Goal: Task Accomplishment & Management: Manage account settings

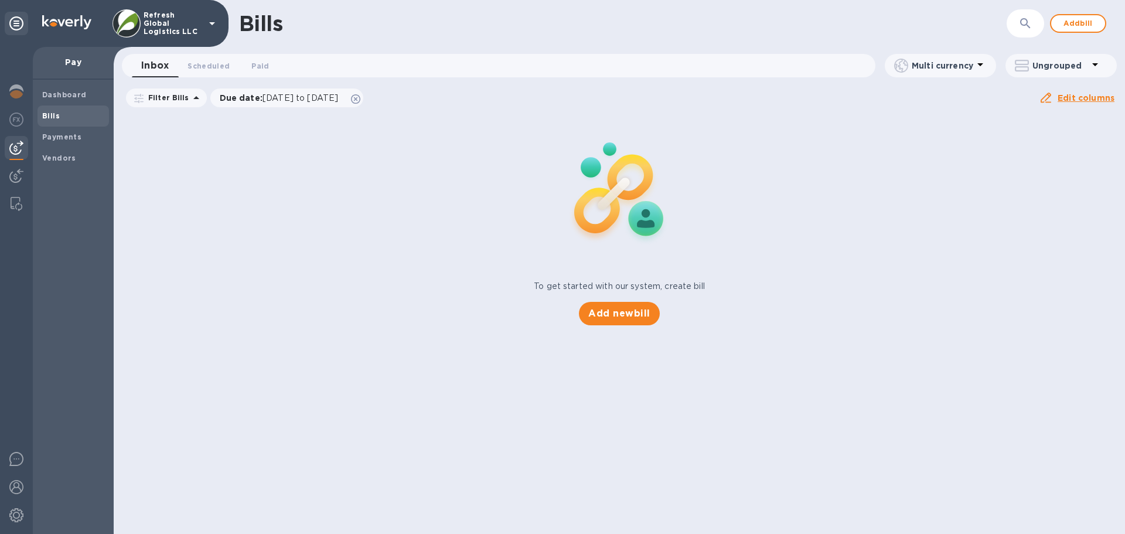
click at [187, 20] on p "Refresh Global Logistics LLC" at bounding box center [173, 23] width 59 height 25
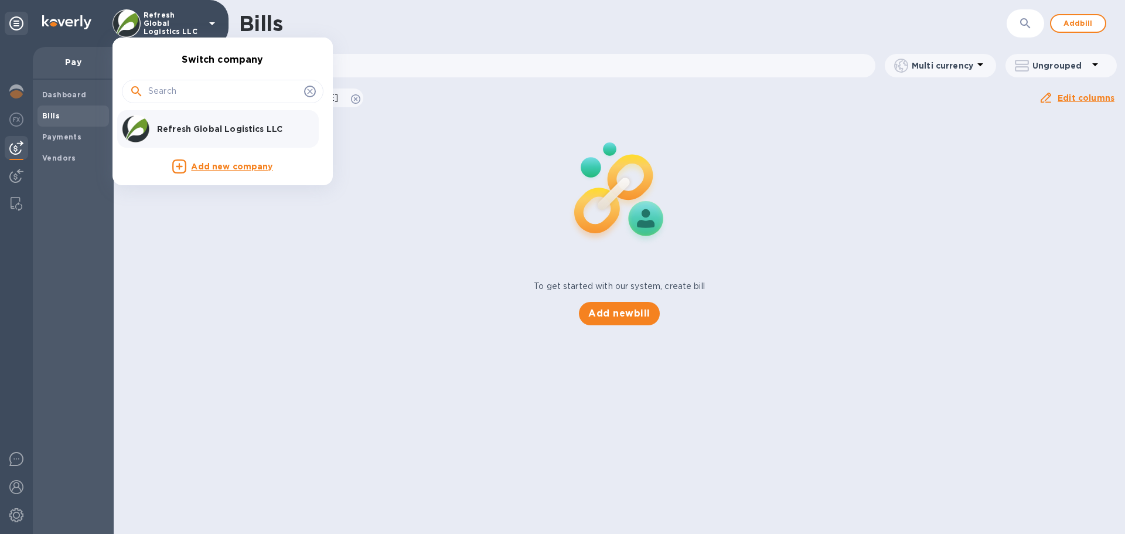
click at [182, 131] on p "Refresh Global Logistics LLC" at bounding box center [231, 129] width 148 height 12
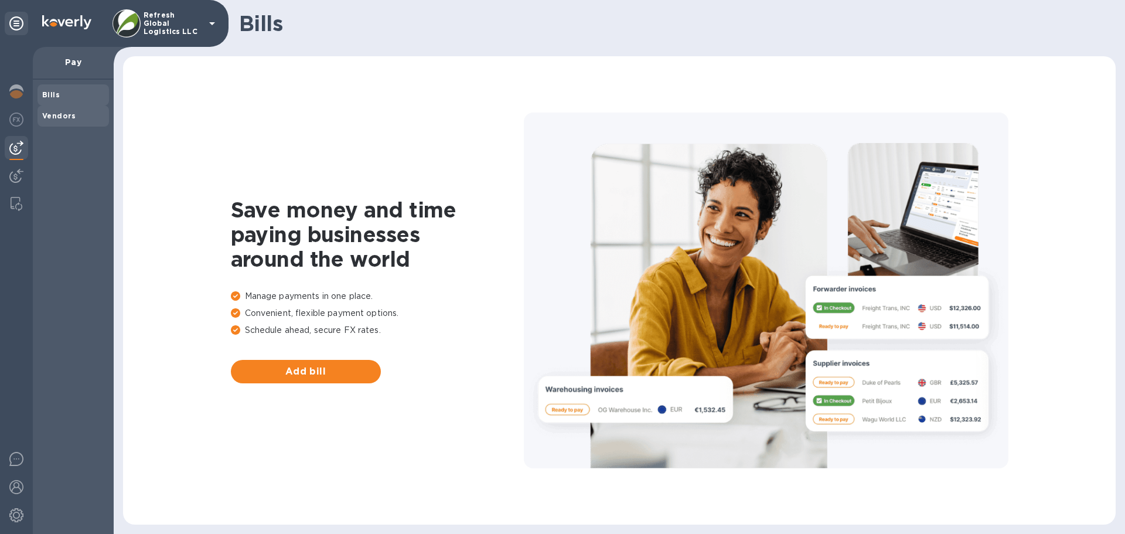
click at [54, 115] on b "Vendors" at bounding box center [59, 115] width 34 height 9
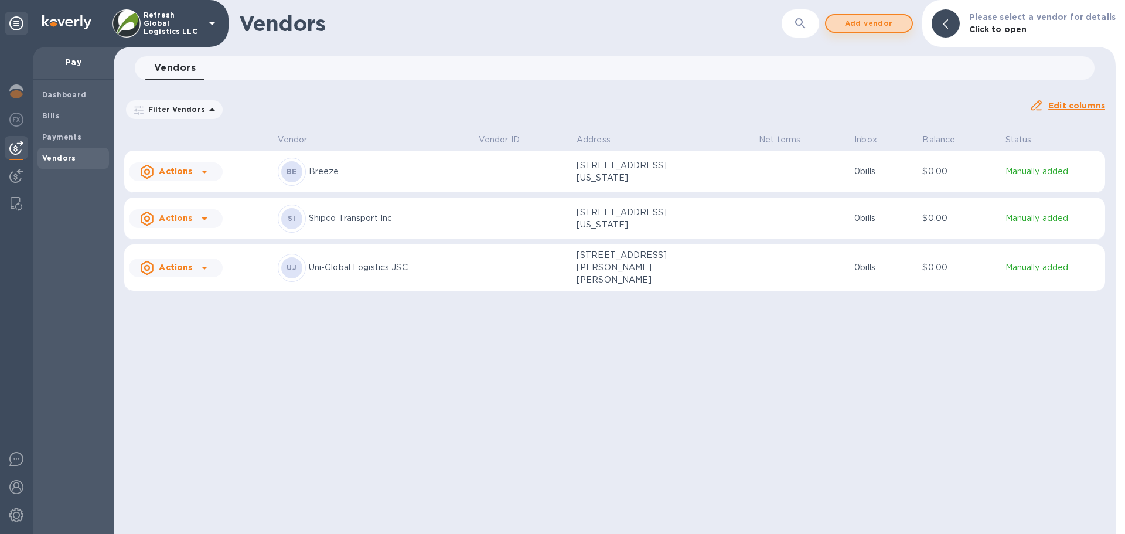
click at [873, 25] on span "Add vendor" at bounding box center [868, 23] width 67 height 14
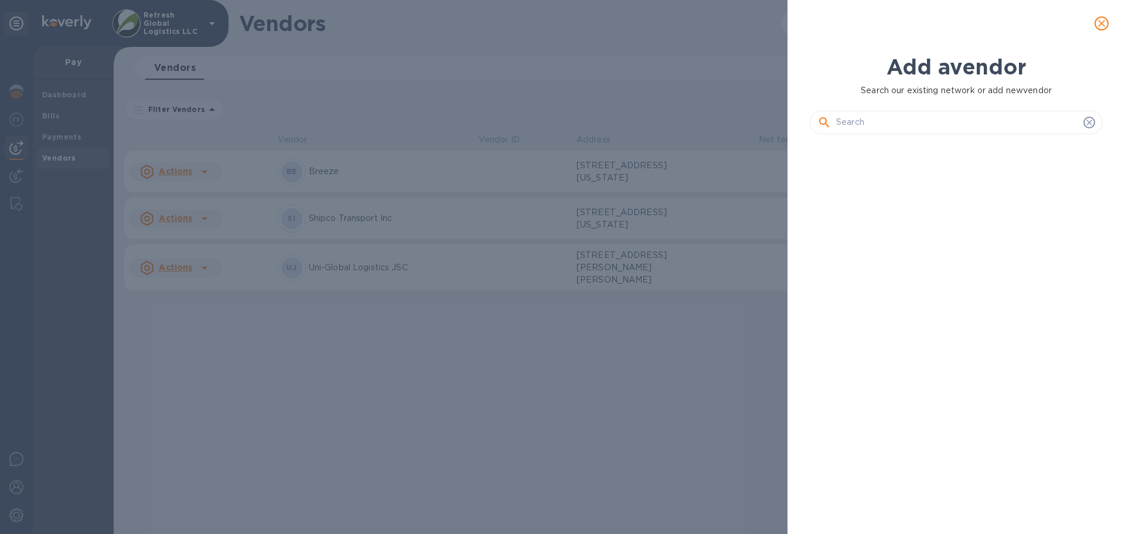
scroll to position [350, 298]
click at [865, 124] on input "text" at bounding box center [957, 123] width 243 height 18
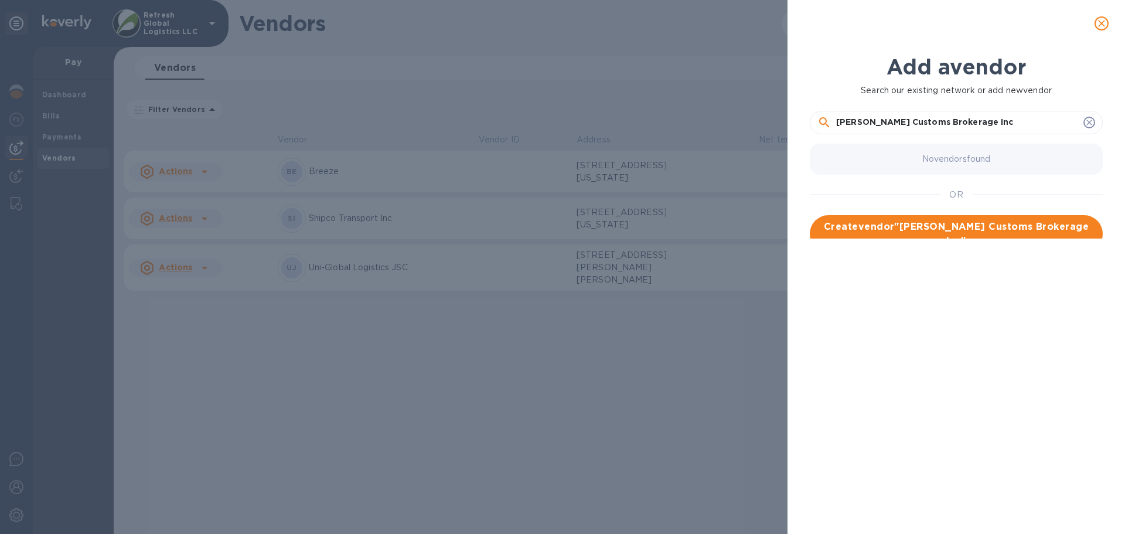
click at [994, 120] on input "Lisa Ragan Customs Brokerage Inc" at bounding box center [957, 123] width 243 height 18
type input "[PERSON_NAME] Customs Brokerage"
click at [942, 227] on span "Create vendor " Lisa Ragan Customs Brokerage "" at bounding box center [956, 227] width 274 height 14
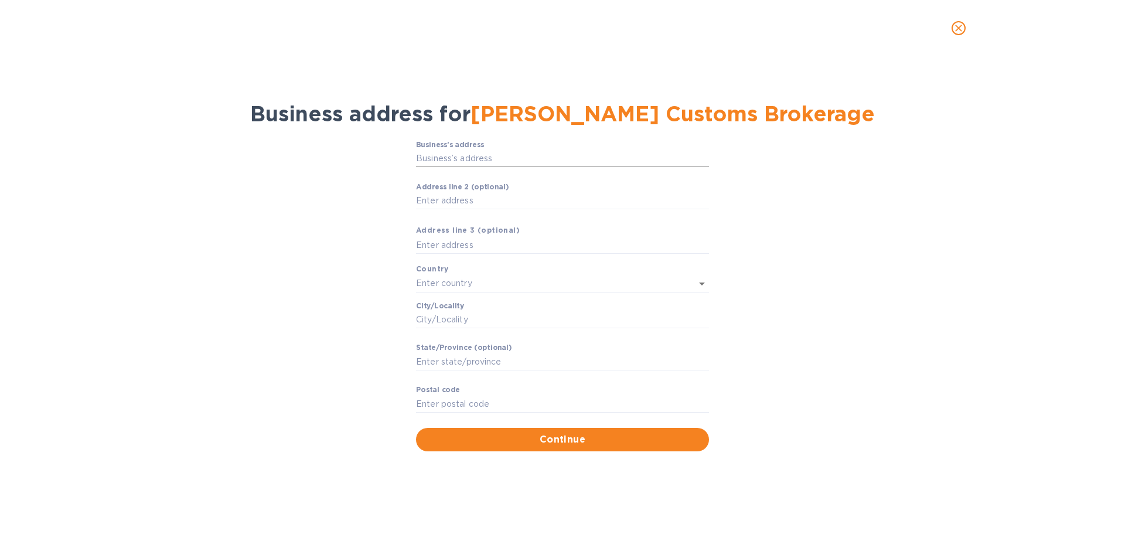
click at [458, 156] on input "Business’s аddress" at bounding box center [562, 159] width 293 height 18
click at [438, 154] on input "Business’s аddress" at bounding box center [562, 159] width 293 height 18
paste input "327 W. TAYLOR STREET"
type input "327 West Taylor Street"
type input "United States"
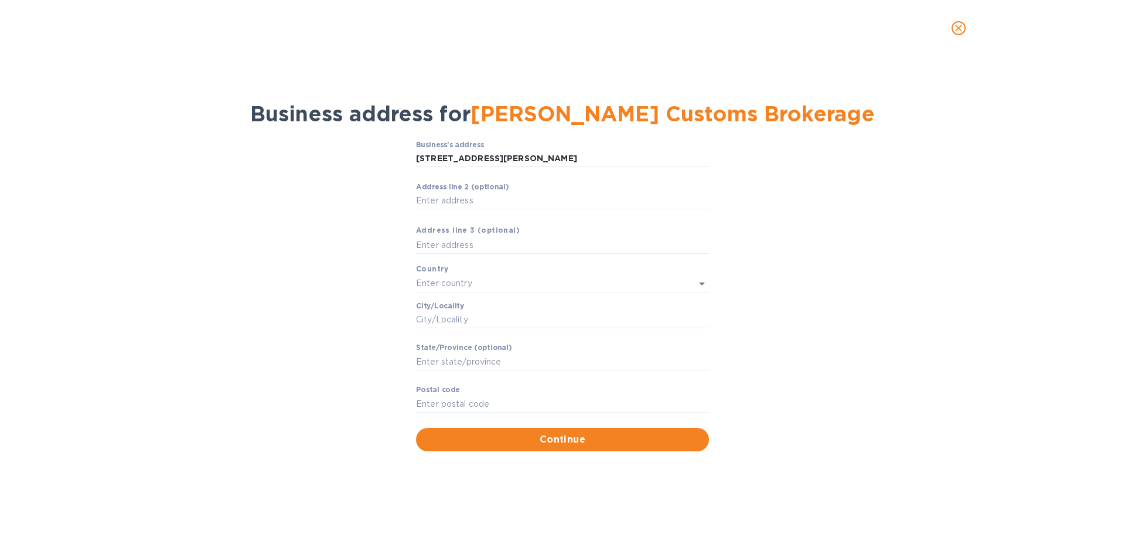
type input "Griffin"
type input "GA"
type input "30224"
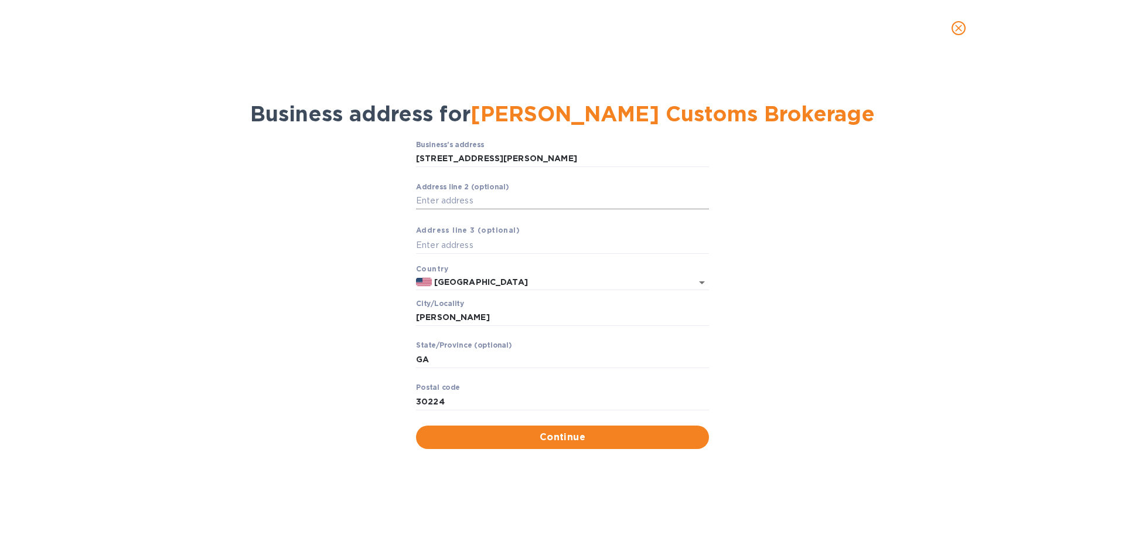
click at [448, 199] on input "Аddress line 2 (optional)" at bounding box center [562, 201] width 293 height 18
type input "Ste A"
click at [451, 247] on input "text" at bounding box center [562, 245] width 293 height 18
click at [458, 402] on input "30224" at bounding box center [562, 401] width 293 height 18
type input "30223"
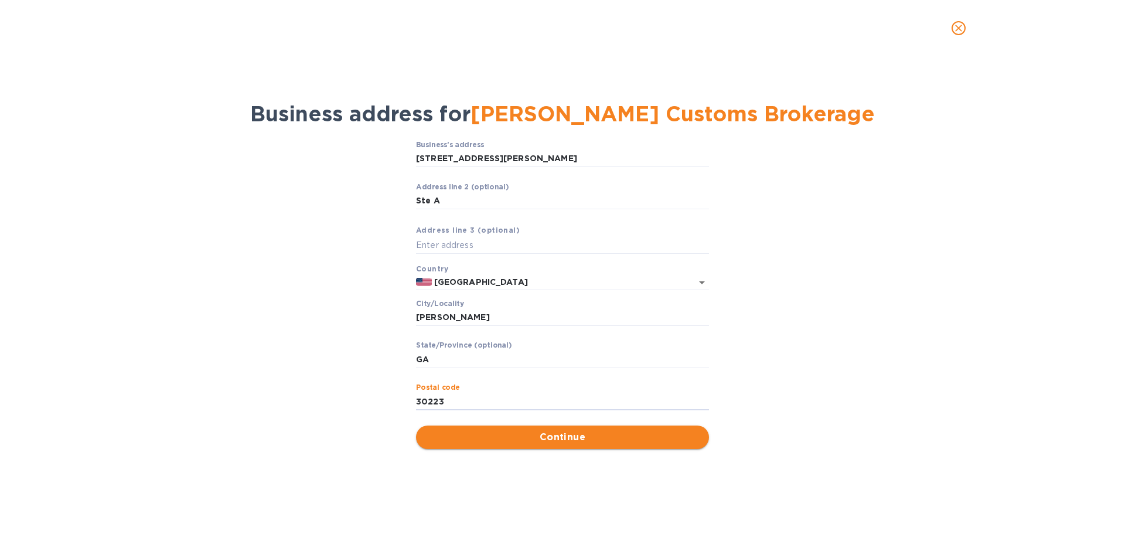
click at [552, 436] on span "Continue" at bounding box center [562, 437] width 274 height 14
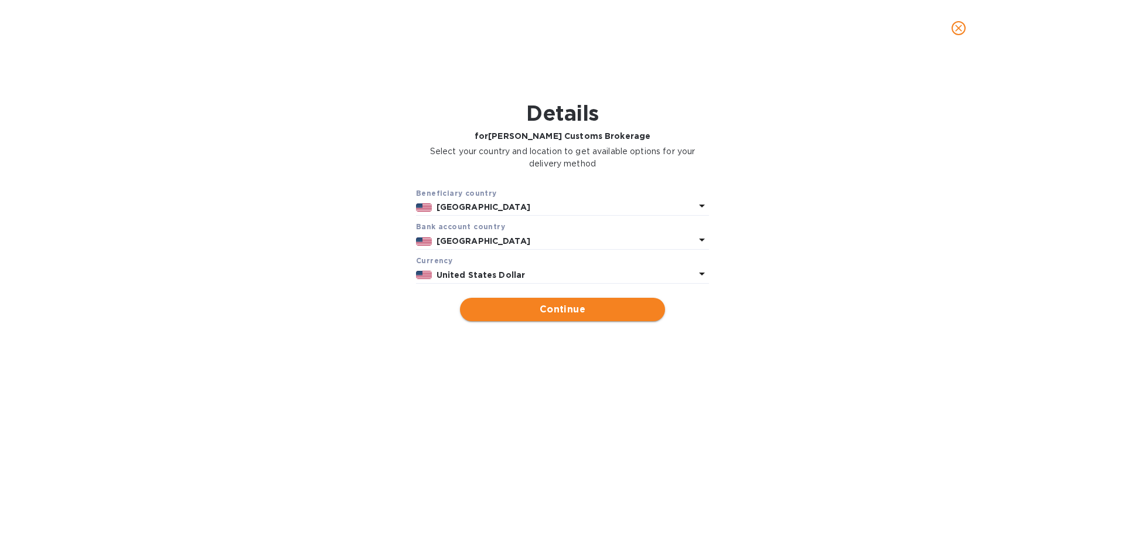
click at [542, 306] on span "Continue" at bounding box center [562, 309] width 186 height 14
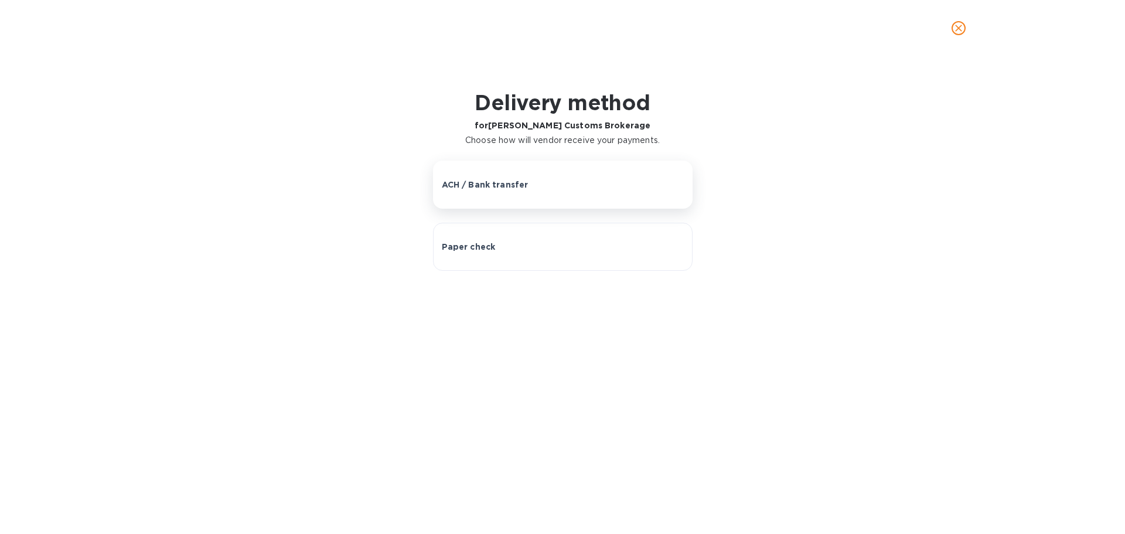
click at [483, 187] on p "ACH / Bank transfer" at bounding box center [485, 185] width 87 height 12
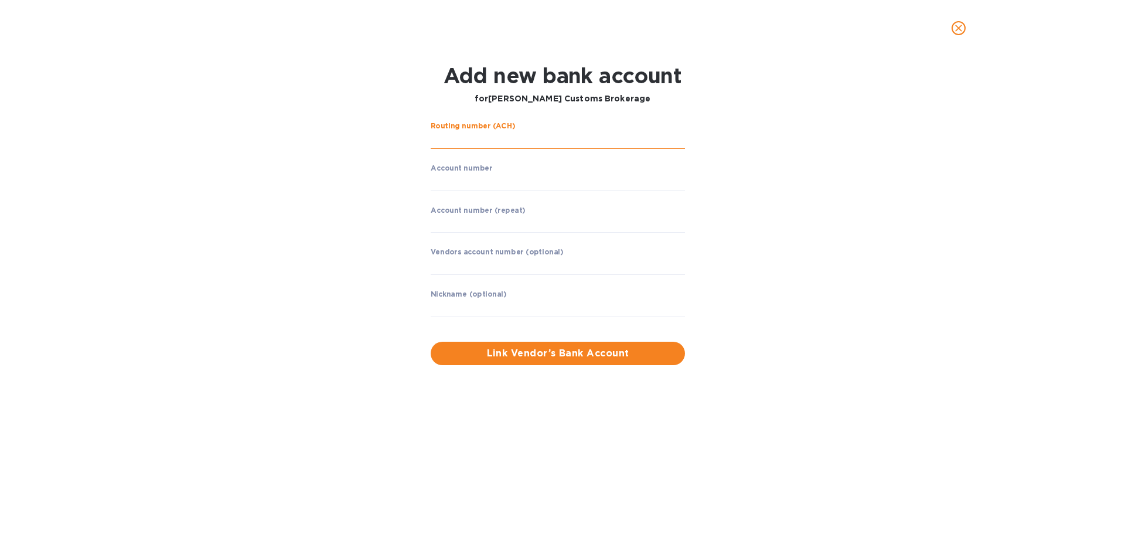
click at [472, 138] on input "string" at bounding box center [558, 140] width 254 height 18
click at [466, 136] on input "string" at bounding box center [558, 140] width 254 height 18
type input "061202672"
click at [451, 182] on input "string" at bounding box center [558, 182] width 254 height 18
type input "131126963"
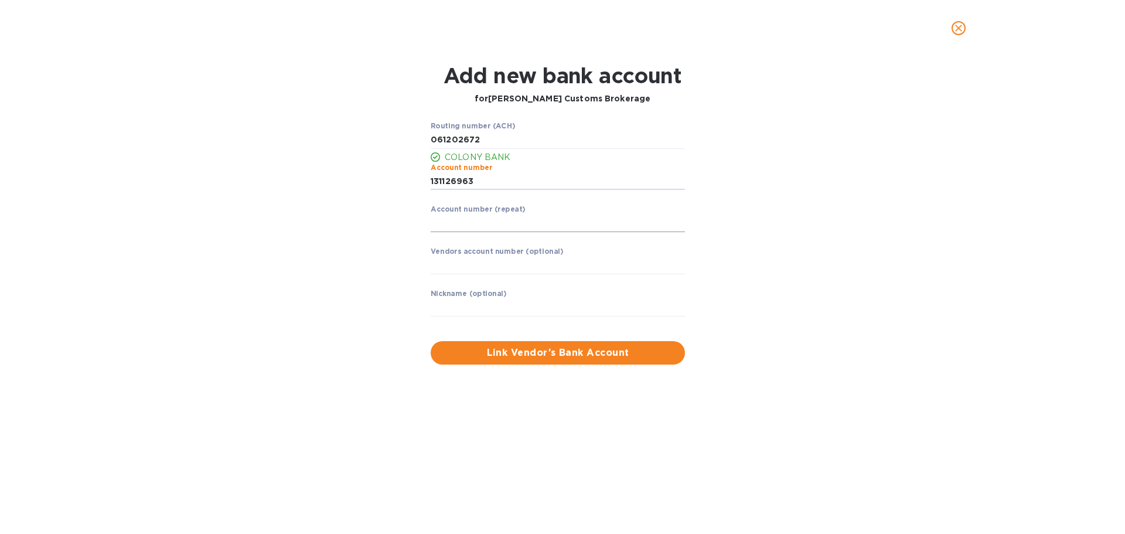
click at [462, 228] on input "string" at bounding box center [558, 223] width 254 height 18
type input "131126963"
click at [475, 269] on input "text" at bounding box center [558, 266] width 254 height 18
click at [476, 264] on input "text" at bounding box center [558, 266] width 254 height 18
paste input "VLISRAG250820"
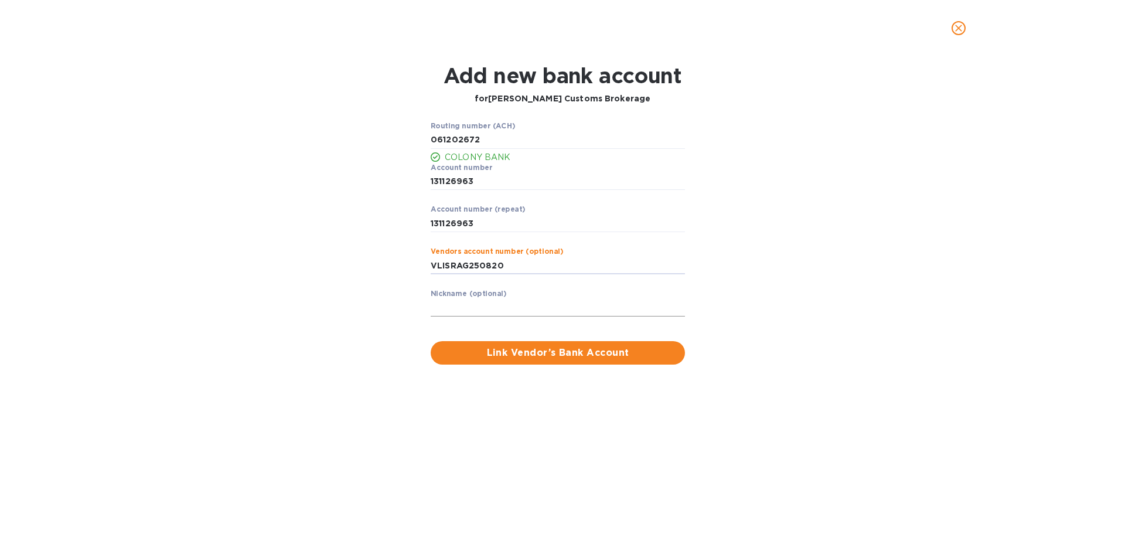
type input "VLISRAG250820"
click at [465, 307] on input "text" at bounding box center [558, 308] width 254 height 18
type input "[PERSON_NAME] Customs Brokerage"
click at [540, 353] on span "Link Vendor’s Bank Account" at bounding box center [557, 353] width 235 height 14
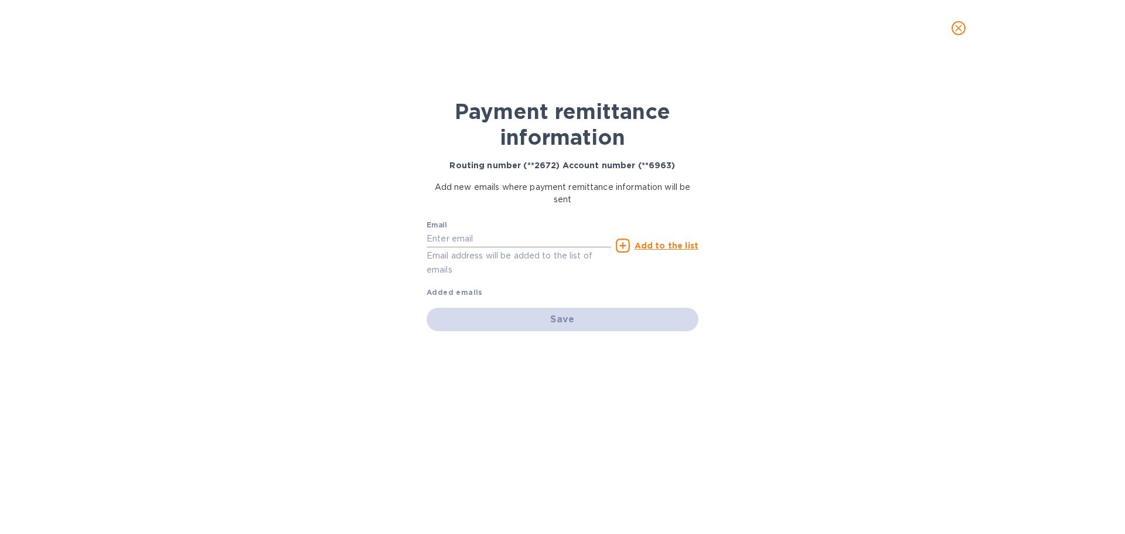
click at [445, 237] on input "text" at bounding box center [518, 239] width 185 height 18
click at [460, 240] on input "text" at bounding box center [518, 239] width 185 height 18
paste input "team5@lisaragan.net"
type input "team5@lisaragan.net"
click at [660, 245] on u "Add to the list" at bounding box center [666, 245] width 64 height 9
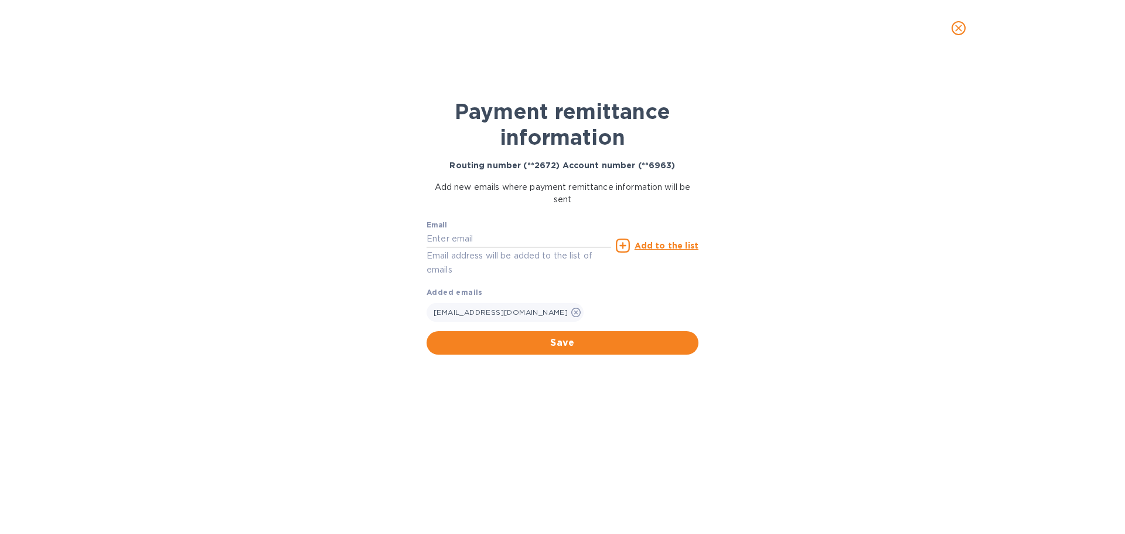
click at [442, 237] on input "text" at bounding box center [518, 239] width 185 height 18
type input "richard.coleman@refreshgl.com"
click at [664, 247] on u "Add to the list" at bounding box center [666, 245] width 64 height 9
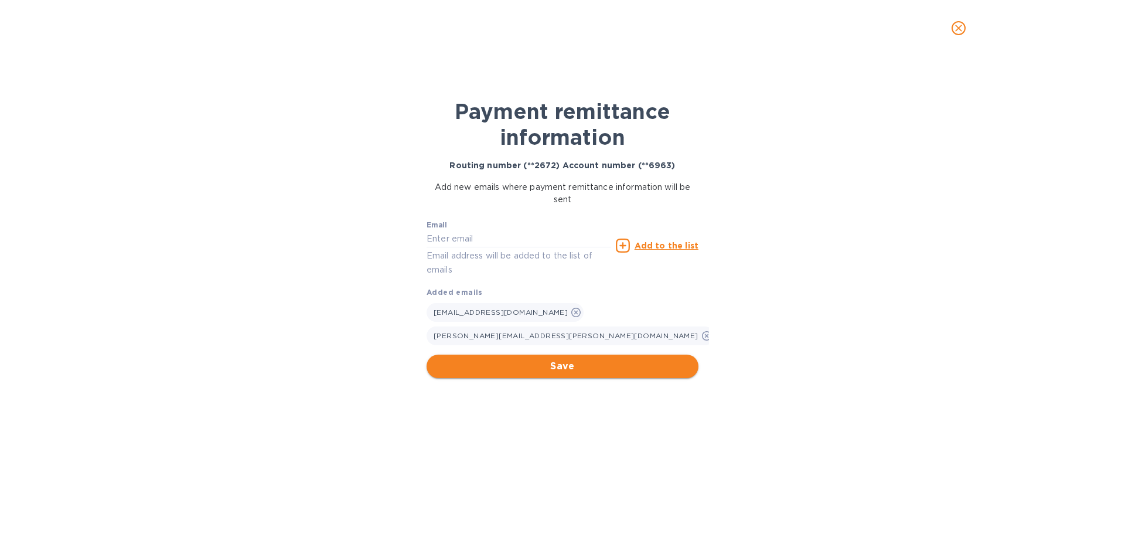
click at [551, 359] on span "Save" at bounding box center [562, 366] width 253 height 14
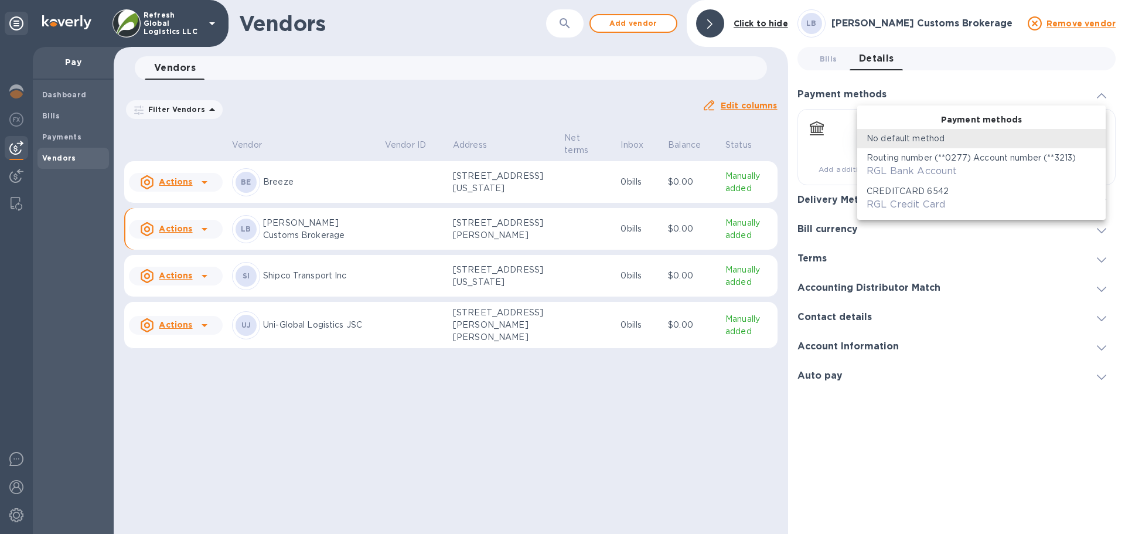
click at [983, 139] on body "Refresh Global Logistics LLC Pay Dashboard Bills Payments Vendors Vendors ​ Add…" at bounding box center [562, 267] width 1125 height 534
click at [916, 159] on p "Routing number (**0277) Account number (**3213)" at bounding box center [970, 158] width 209 height 12
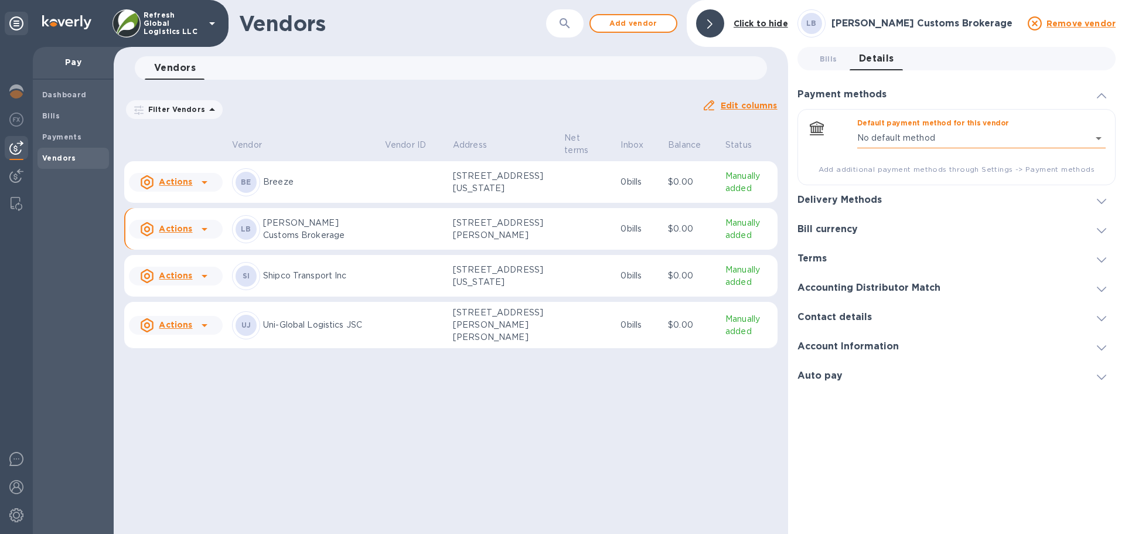
type input "1117811750264379991198815467900016"
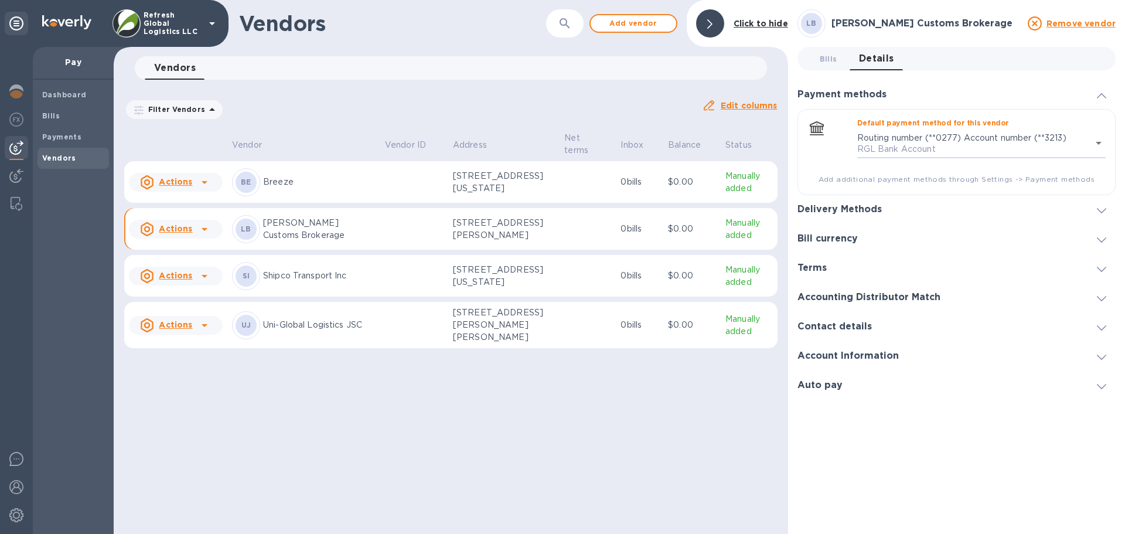
click at [1098, 97] on icon at bounding box center [1101, 95] width 9 height 5
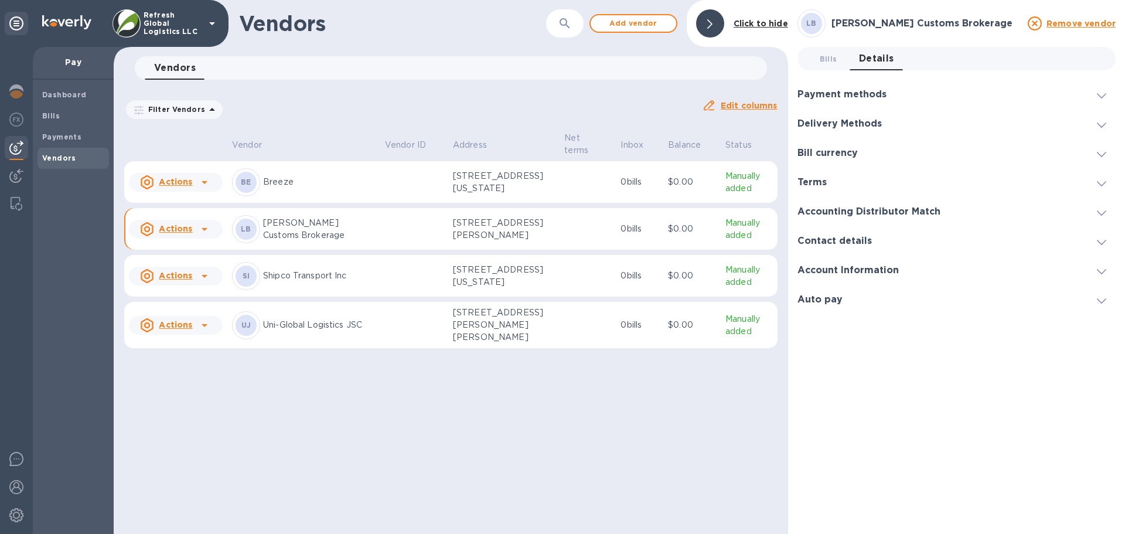
click at [1105, 129] on span at bounding box center [1101, 123] width 9 height 11
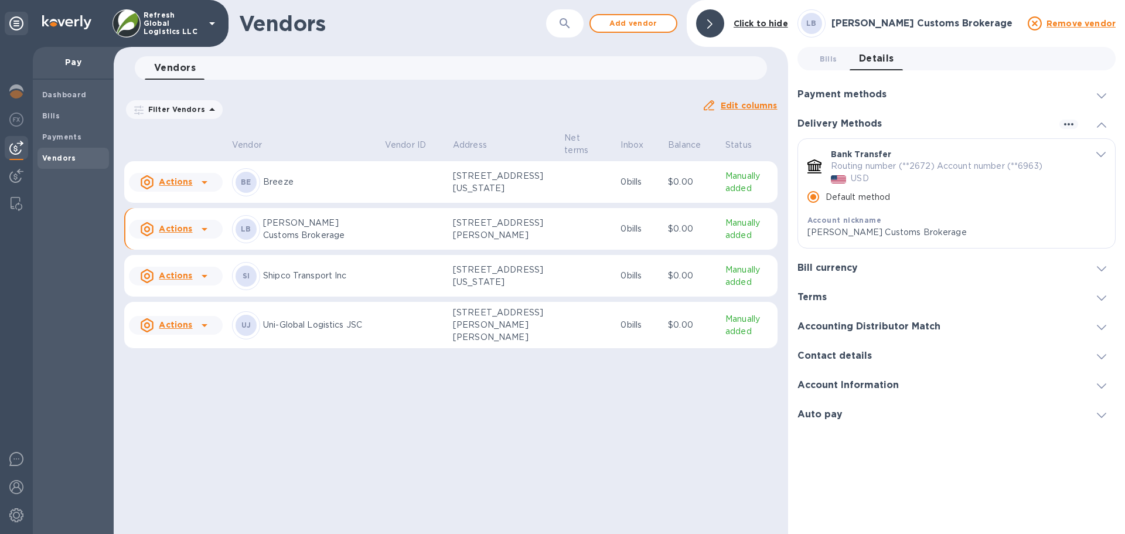
click at [1102, 149] on span "default-method" at bounding box center [1100, 153] width 9 height 11
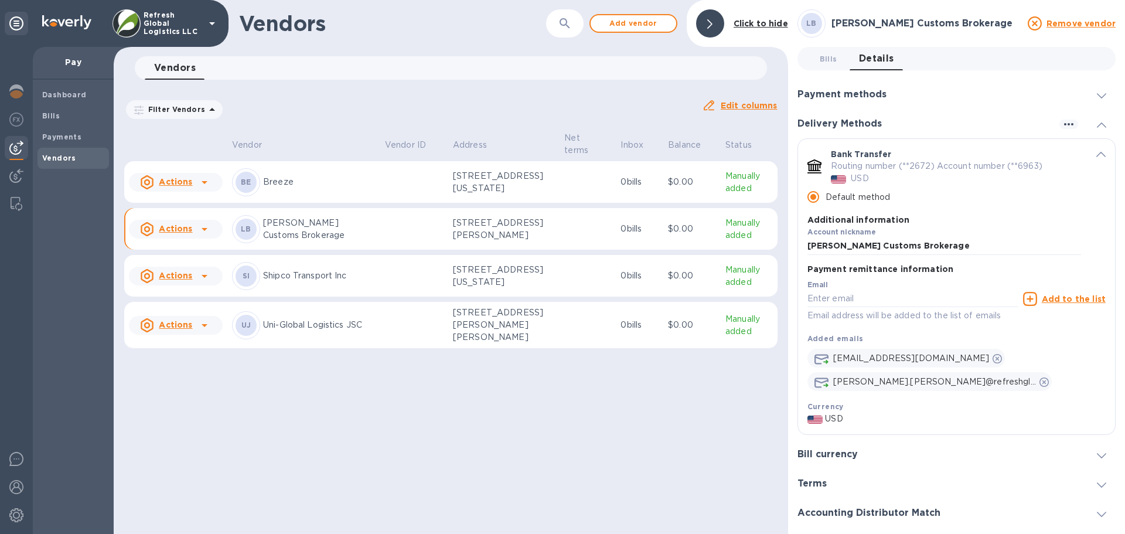
click at [1102, 149] on div "Bank Transfer Routing number (**2672) Account number (**6963) USD Default metho…" at bounding box center [956, 203] width 317 height 128
click at [1097, 128] on span at bounding box center [1101, 123] width 9 height 11
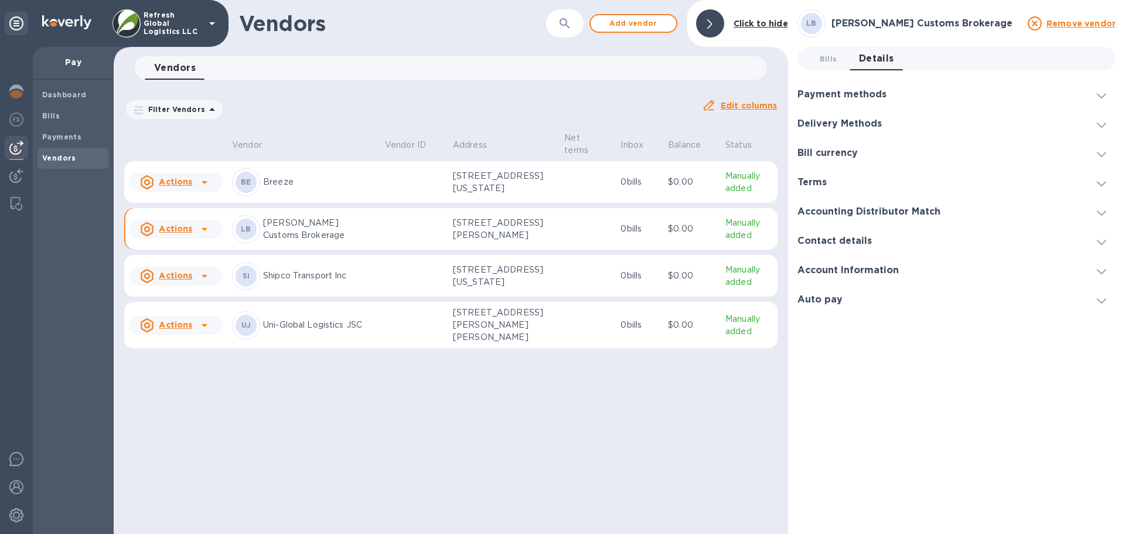
click at [1098, 128] on span at bounding box center [1101, 123] width 9 height 11
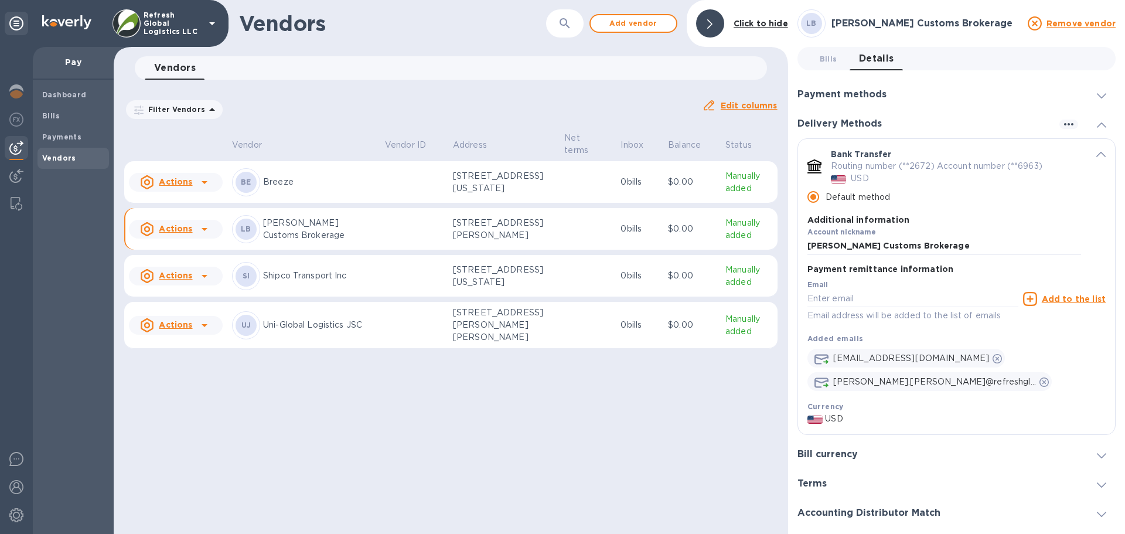
click at [1100, 128] on span at bounding box center [1101, 123] width 9 height 11
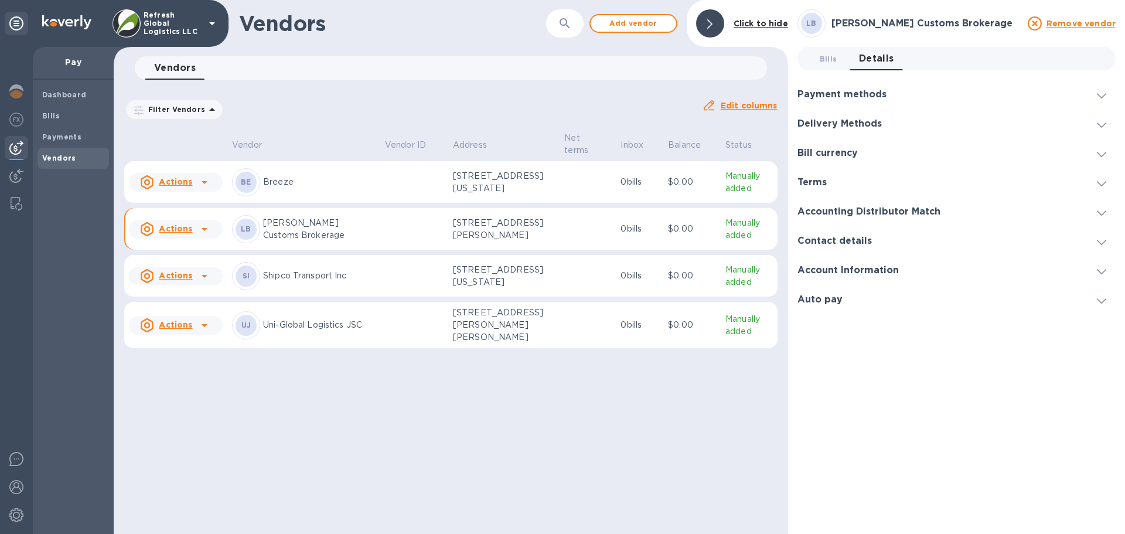
click at [1098, 155] on icon at bounding box center [1101, 154] width 9 height 5
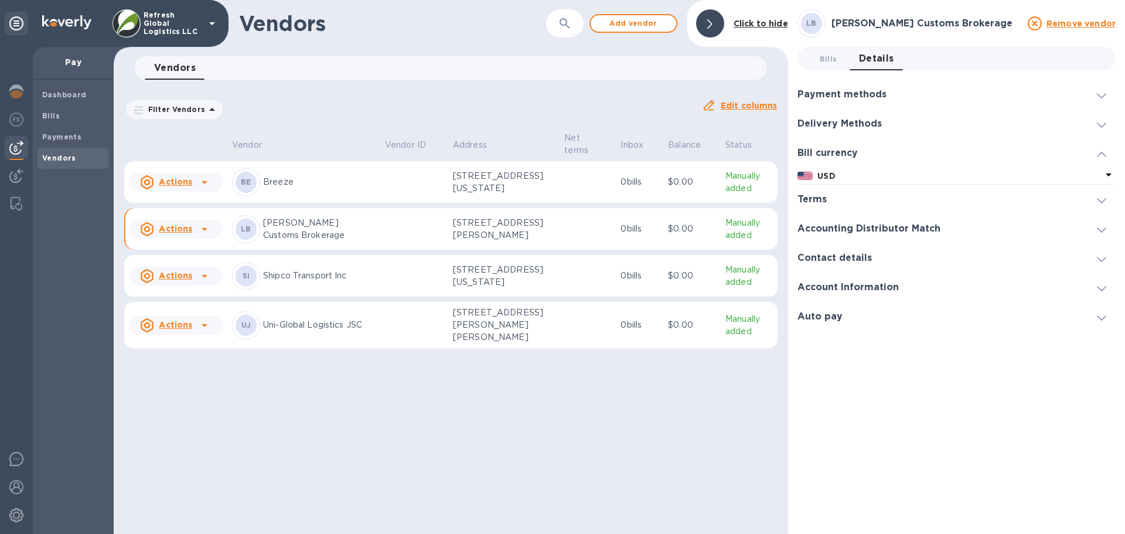
click at [1098, 155] on icon at bounding box center [1101, 154] width 9 height 5
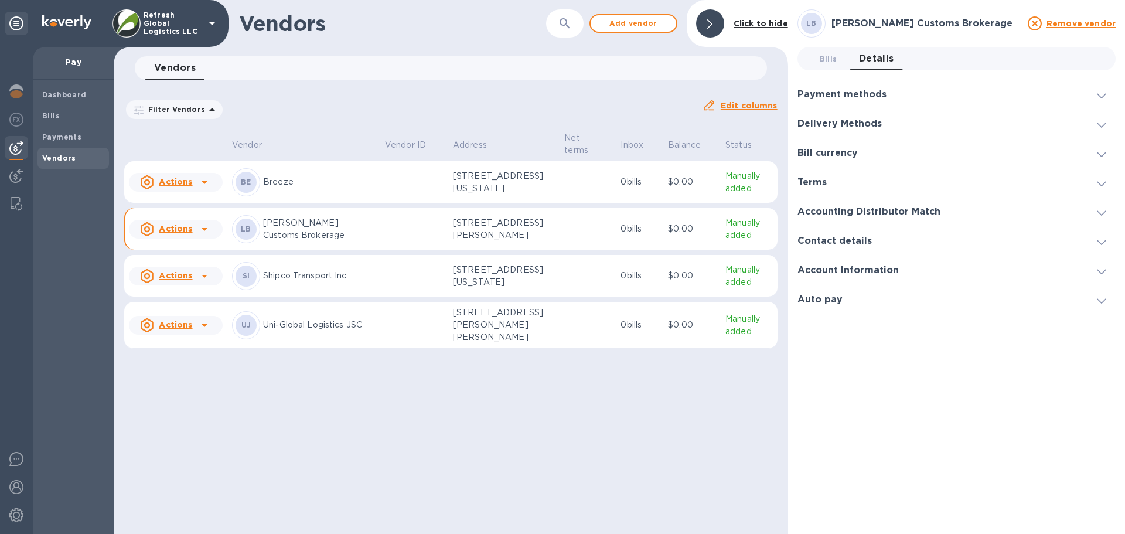
click at [1101, 181] on icon at bounding box center [1101, 183] width 9 height 5
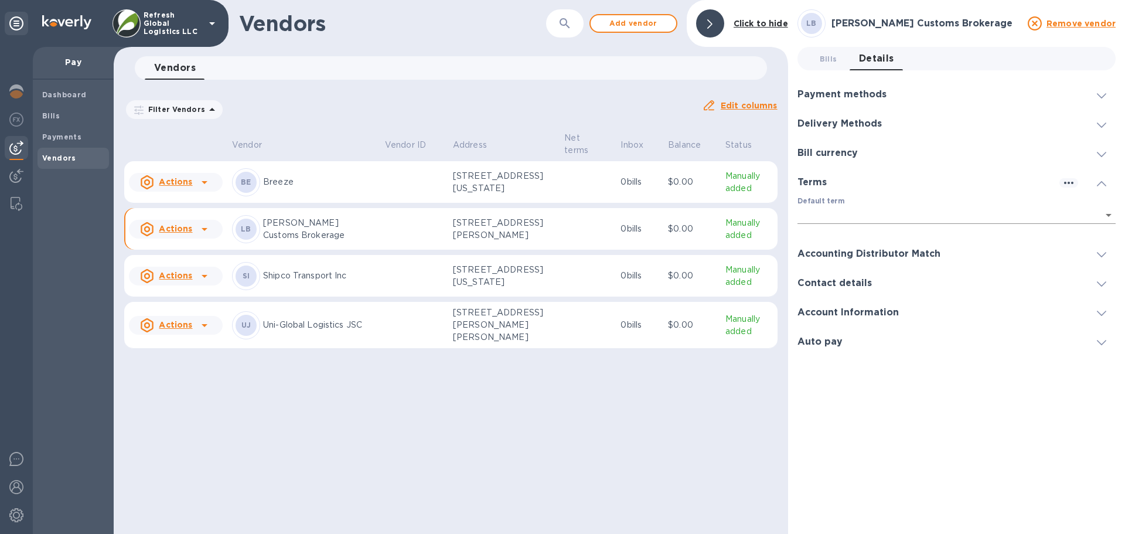
click at [1108, 211] on body "Refresh Global Logistics LLC Pay Dashboard Bills Payments Vendors Vendors ​ Add…" at bounding box center [562, 267] width 1125 height 534
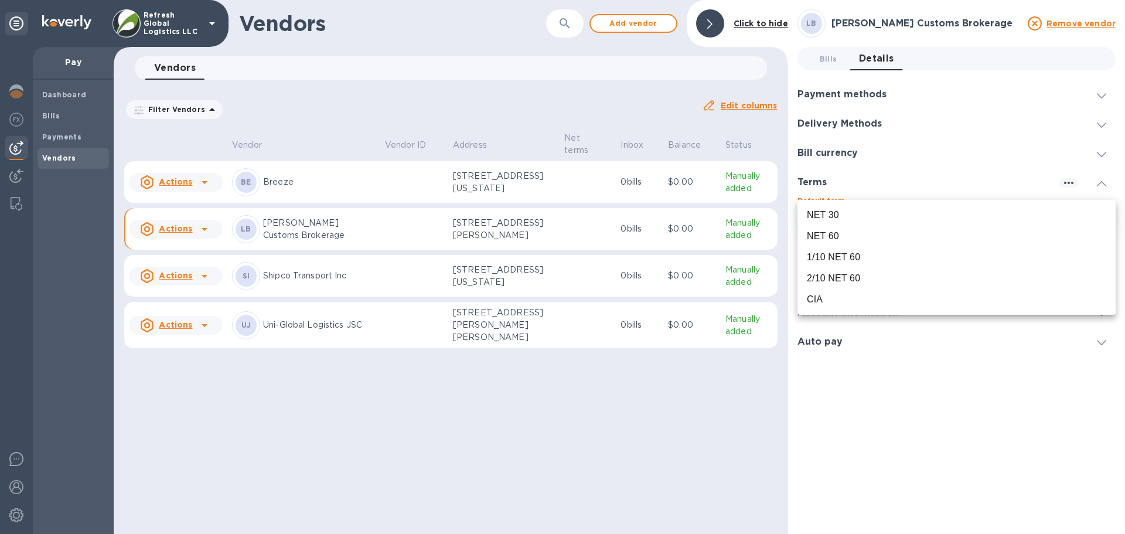
click at [814, 302] on div "CIA" at bounding box center [815, 299] width 16 height 14
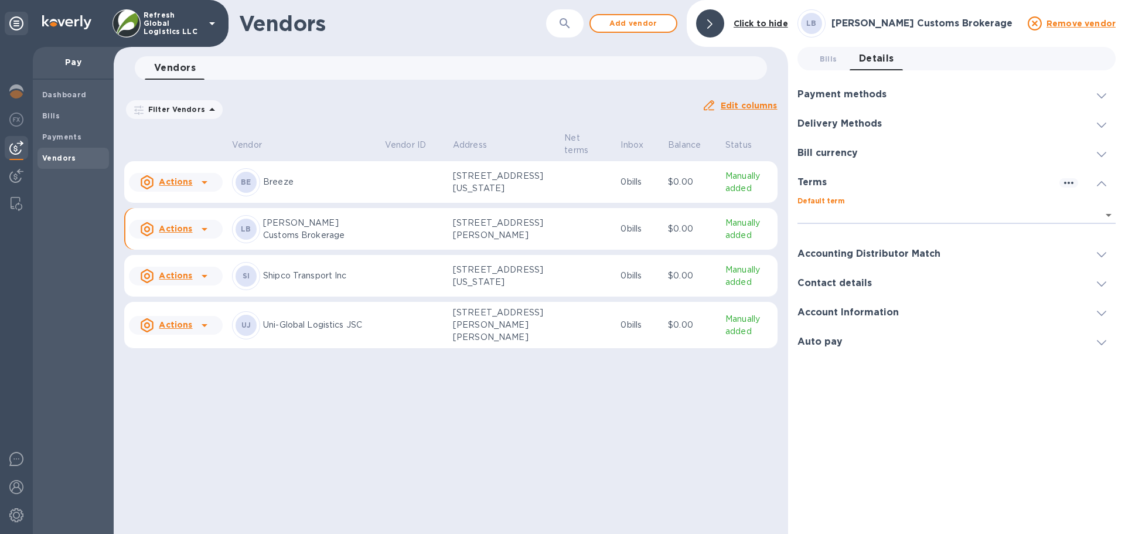
type input "08ec7bd8-0c16-45c7-be5f-d7745074df06"
click at [1102, 185] on icon at bounding box center [1101, 183] width 9 height 5
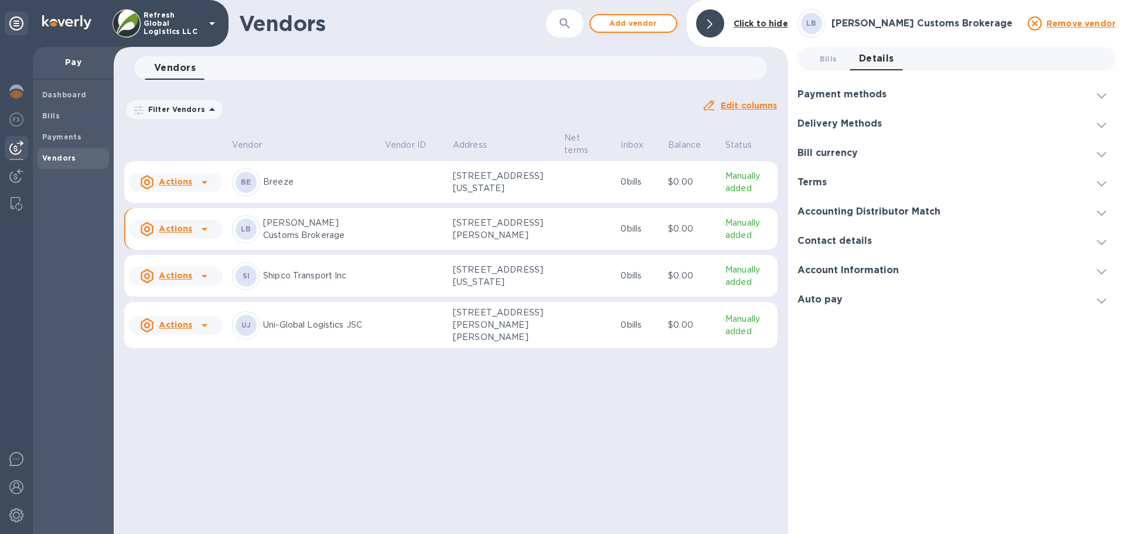
click at [1102, 211] on icon at bounding box center [1101, 212] width 9 height 5
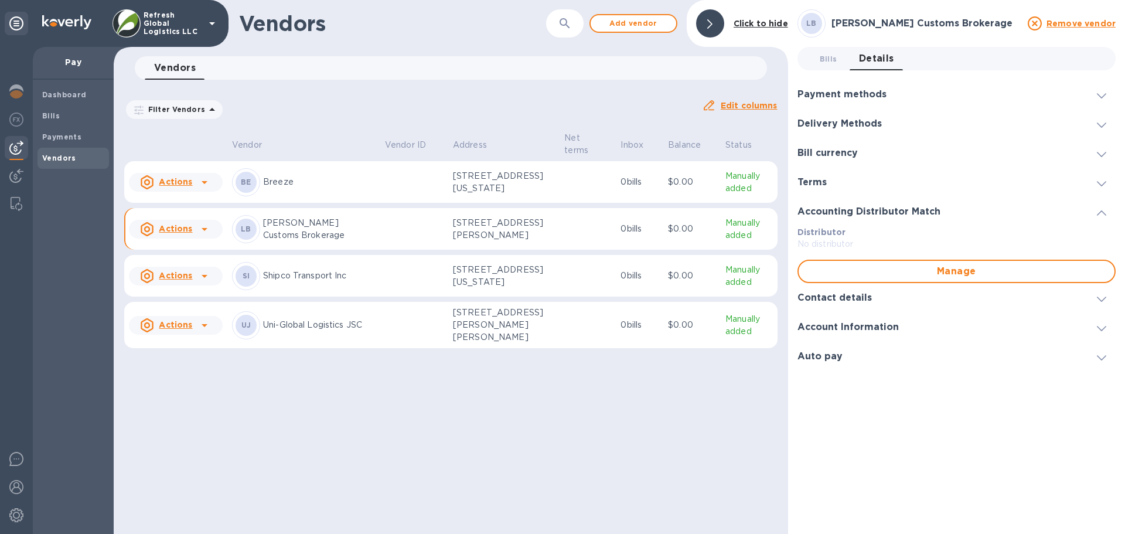
click at [1102, 211] on icon at bounding box center [1101, 212] width 9 height 5
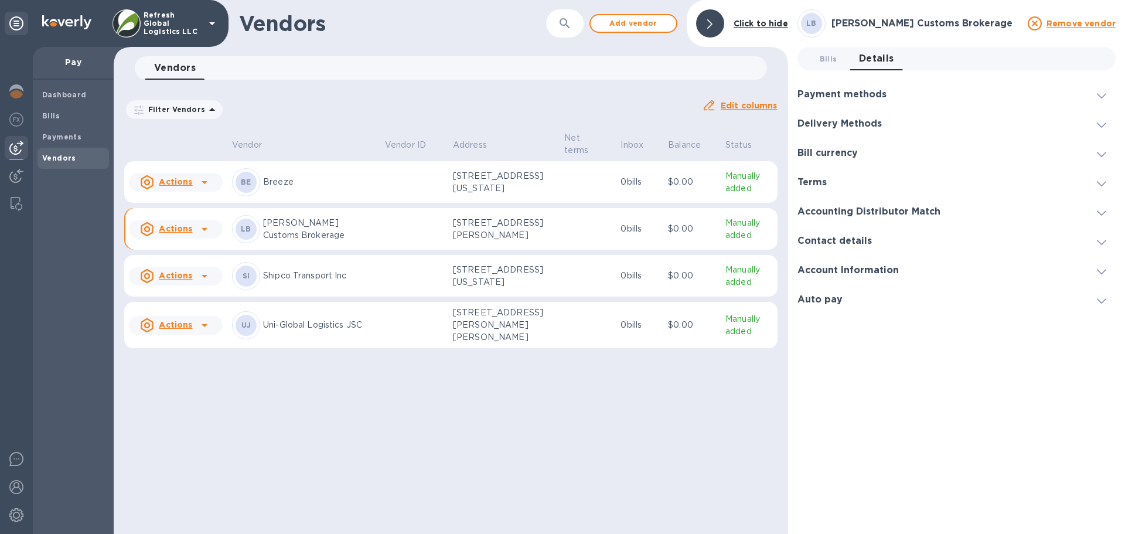
click at [1100, 243] on icon at bounding box center [1101, 242] width 9 height 5
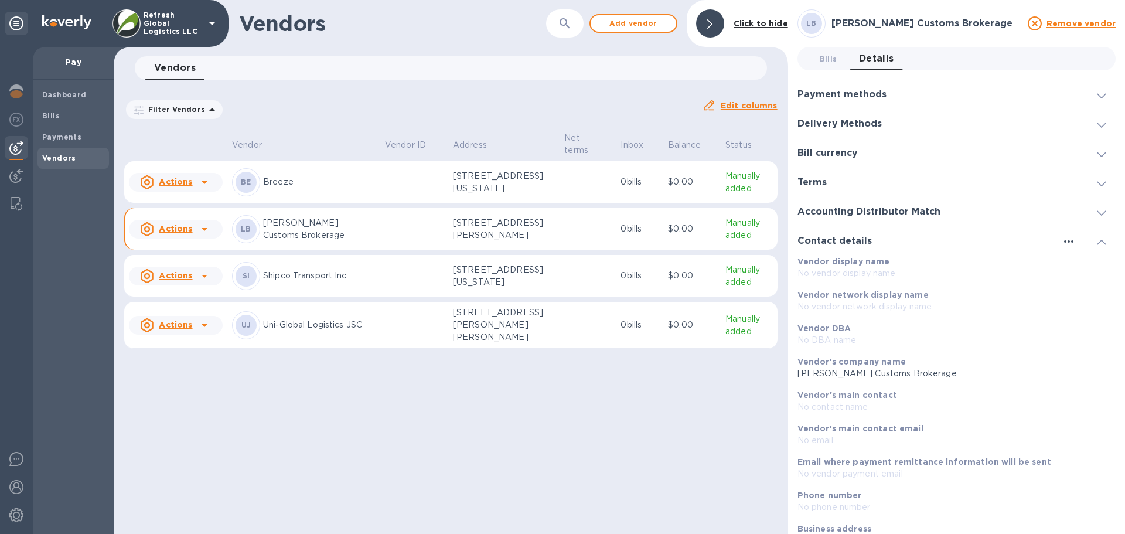
click at [1067, 241] on icon "button" at bounding box center [1068, 241] width 9 height 2
click at [1082, 265] on p "Edit" at bounding box center [1078, 266] width 18 height 12
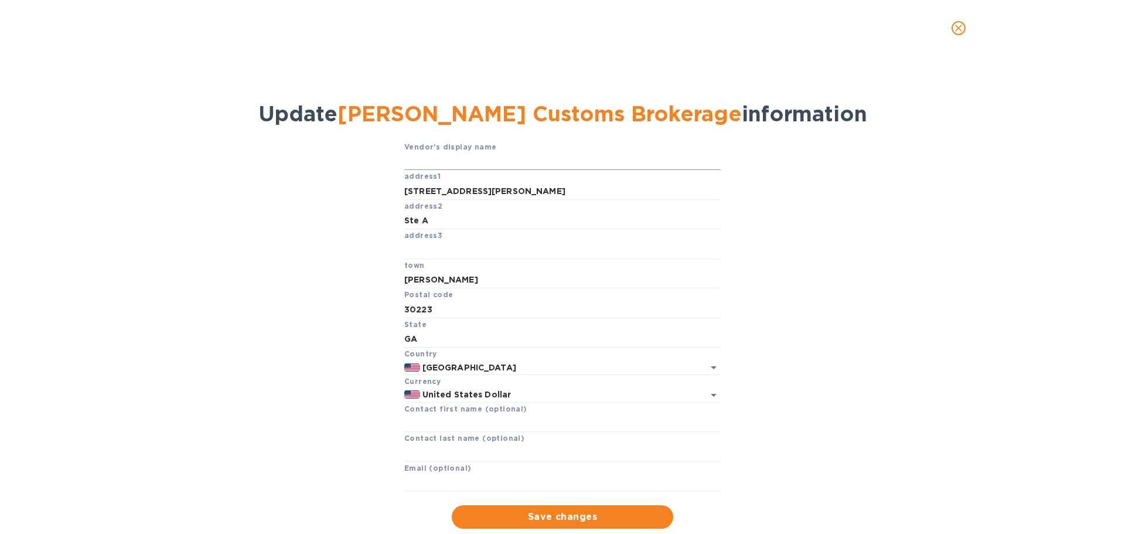
click at [419, 159] on input "text" at bounding box center [562, 162] width 316 height 18
type input "[PERSON_NAME] Customs Brokerage"
click at [422, 426] on input "text" at bounding box center [562, 423] width 316 height 18
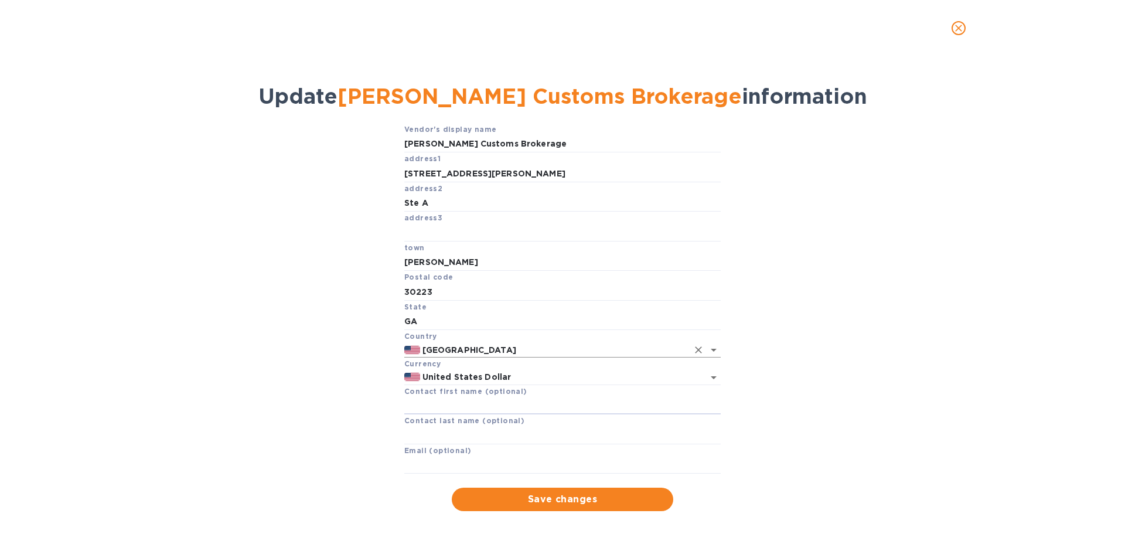
scroll to position [31, 0]
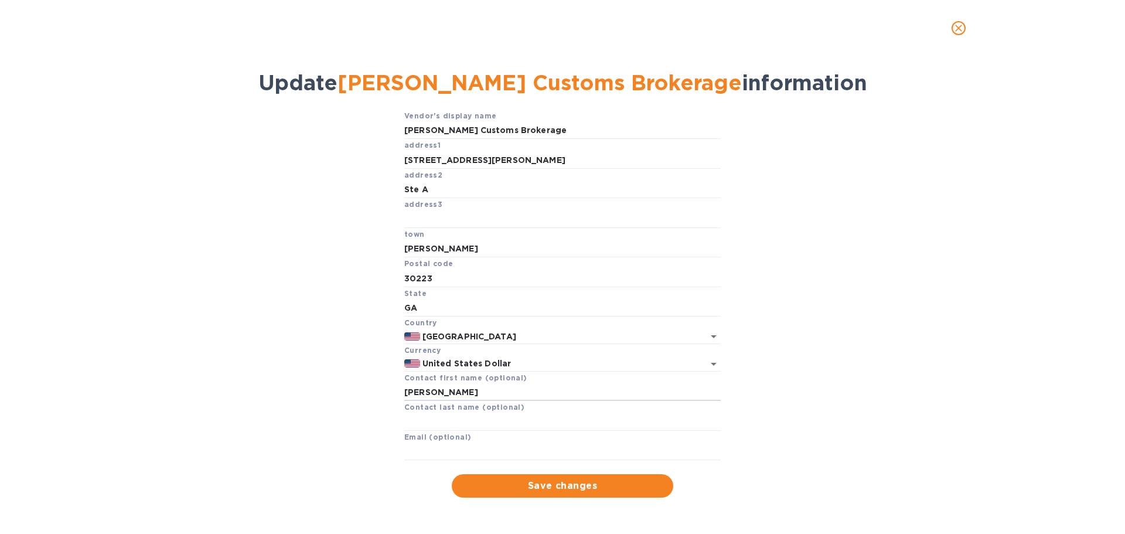
type input "Nicole"
type input "Wenzel"
click at [422, 449] on input "text" at bounding box center [562, 452] width 316 height 18
paste input "team5@lisaragan.net"
type input "team5@lisaragan.net"
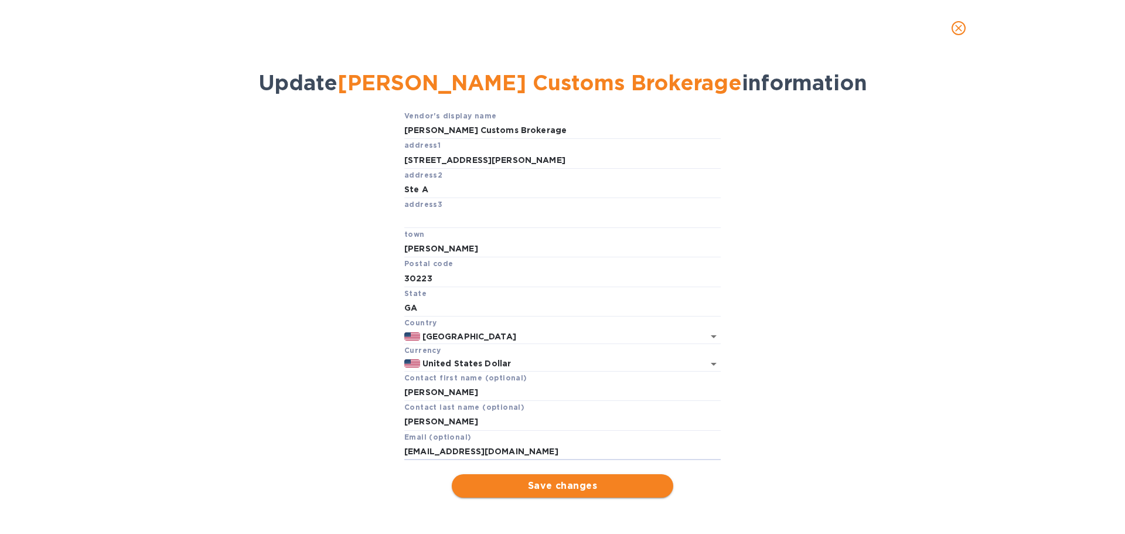
click at [577, 490] on span "Save changes" at bounding box center [562, 486] width 203 height 14
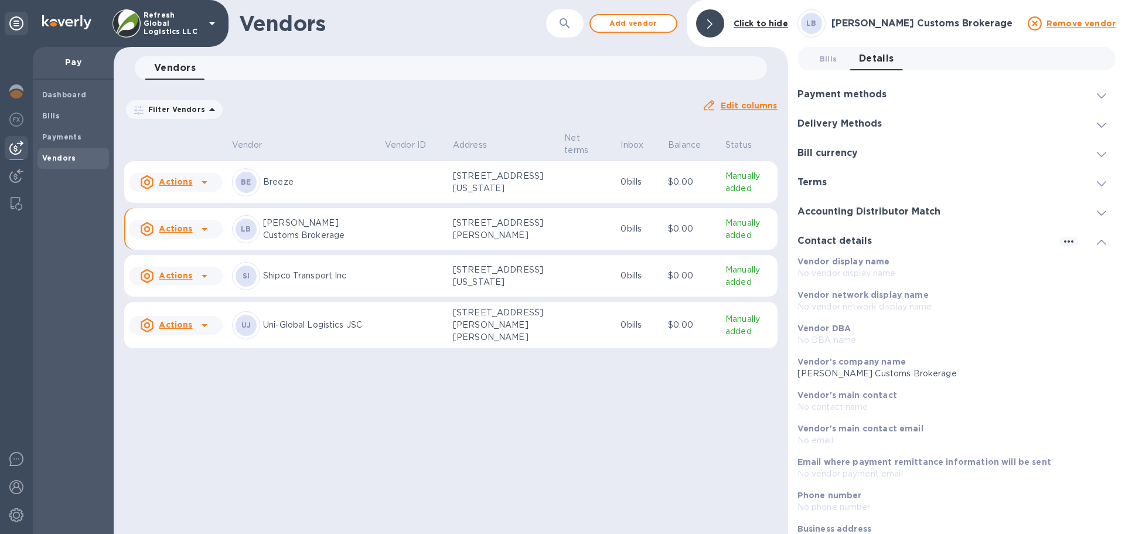
scroll to position [6, 0]
click at [1097, 95] on icon at bounding box center [1101, 95] width 9 height 5
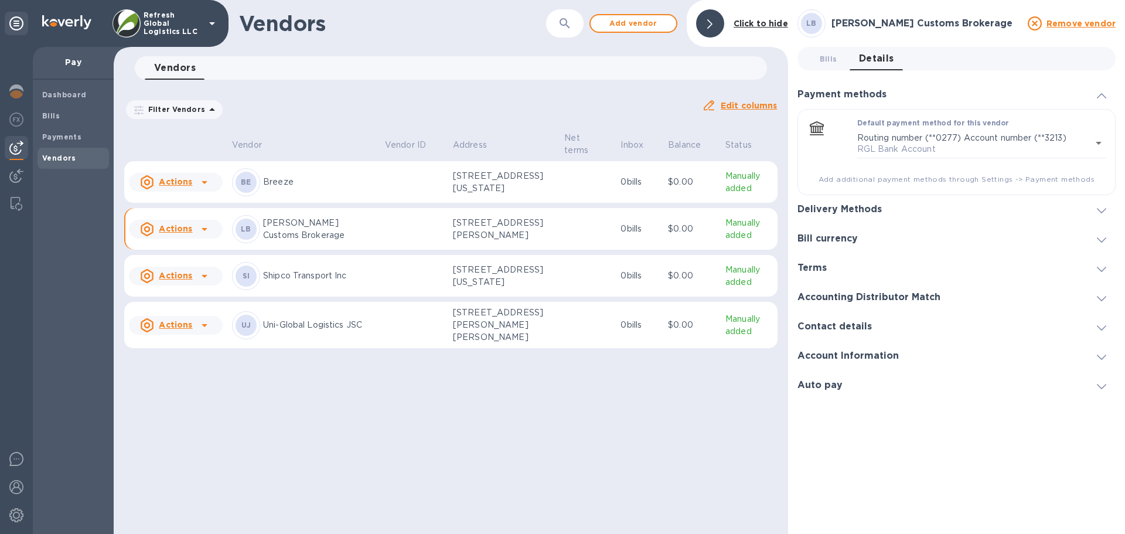
click at [1097, 95] on icon at bounding box center [1101, 95] width 9 height 5
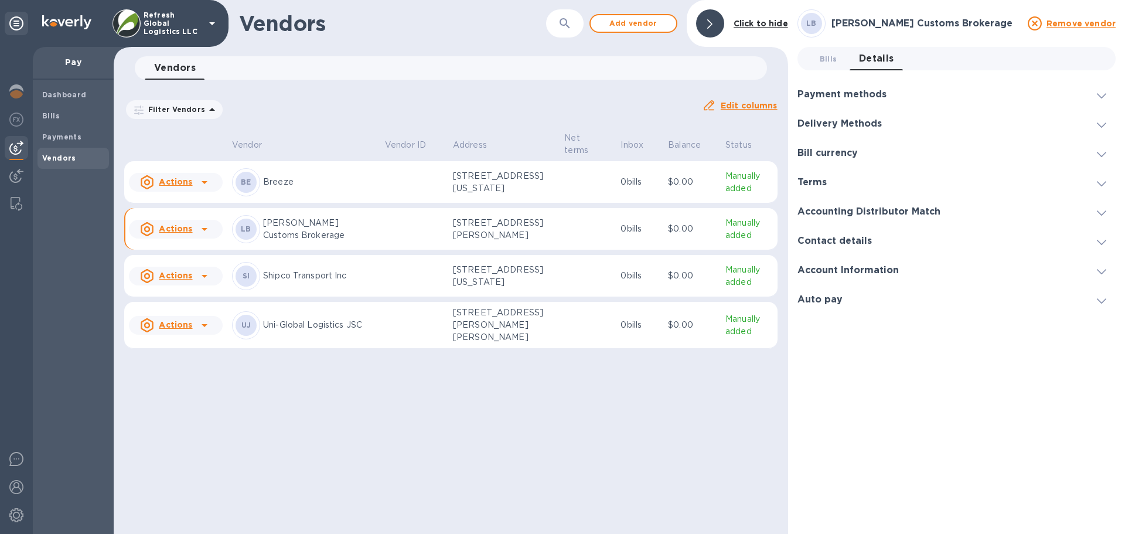
click at [1101, 123] on icon at bounding box center [1101, 124] width 9 height 5
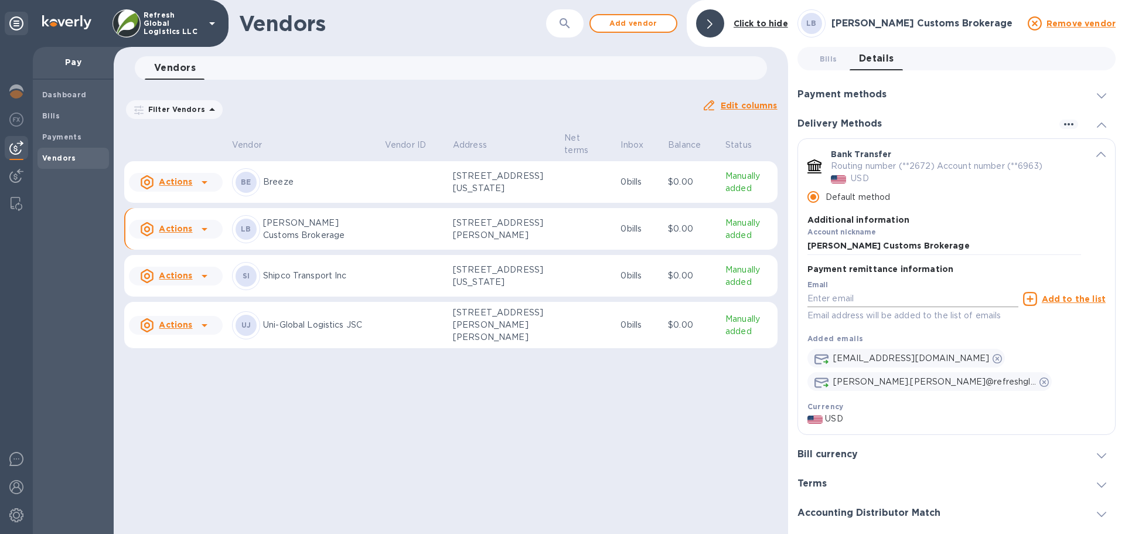
click at [832, 298] on input "default-method" at bounding box center [912, 299] width 211 height 18
paste input "nicole.wenzel@lisaragan.net"
type input "nicole.wenzel@lisaragan.net"
click at [1083, 299] on u "Add to the list" at bounding box center [1074, 298] width 64 height 9
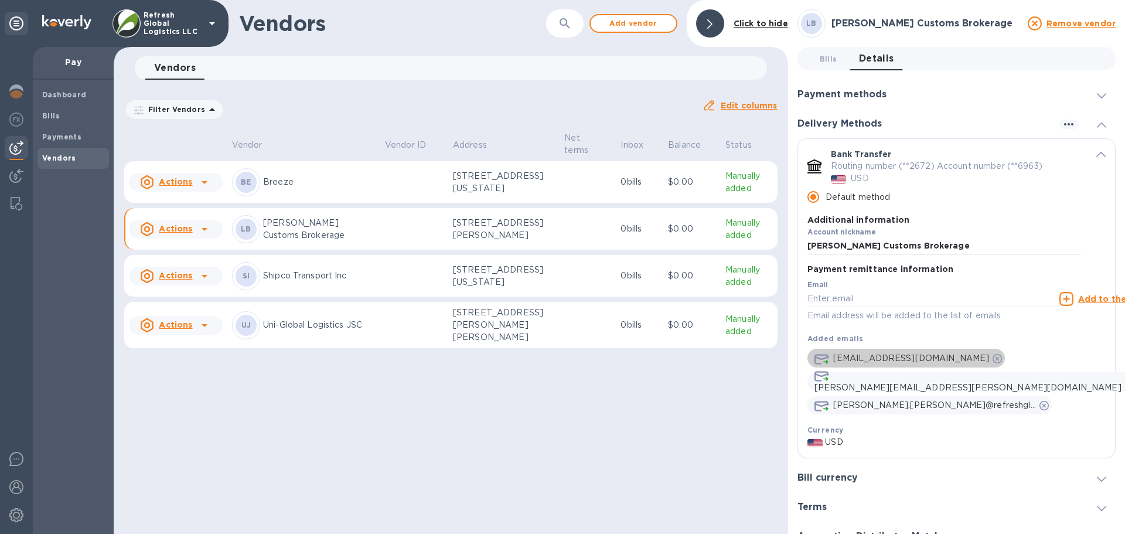
click at [992, 357] on icon "default-method" at bounding box center [996, 358] width 9 height 9
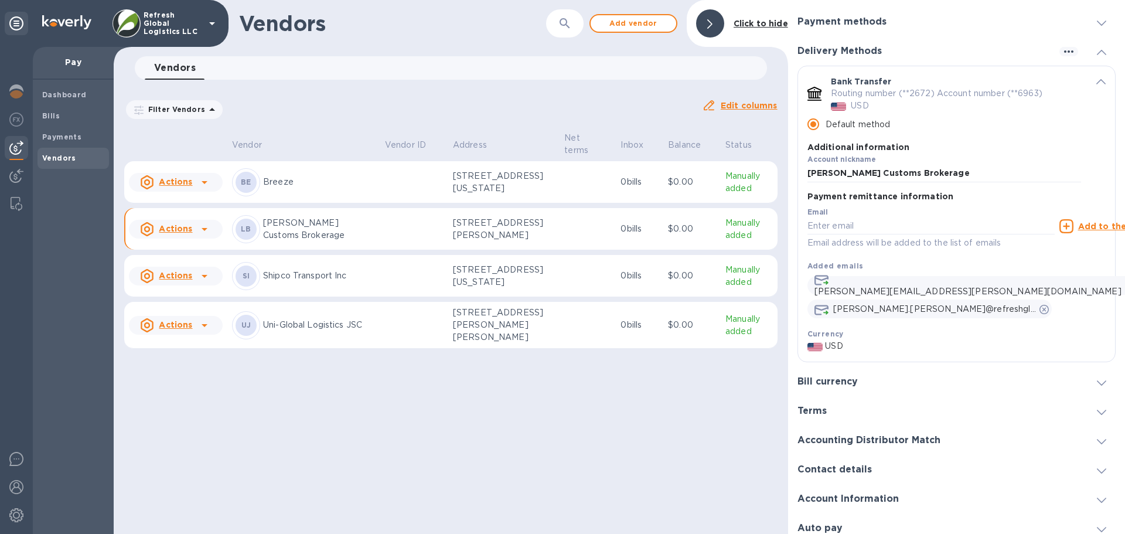
scroll to position [81, 0]
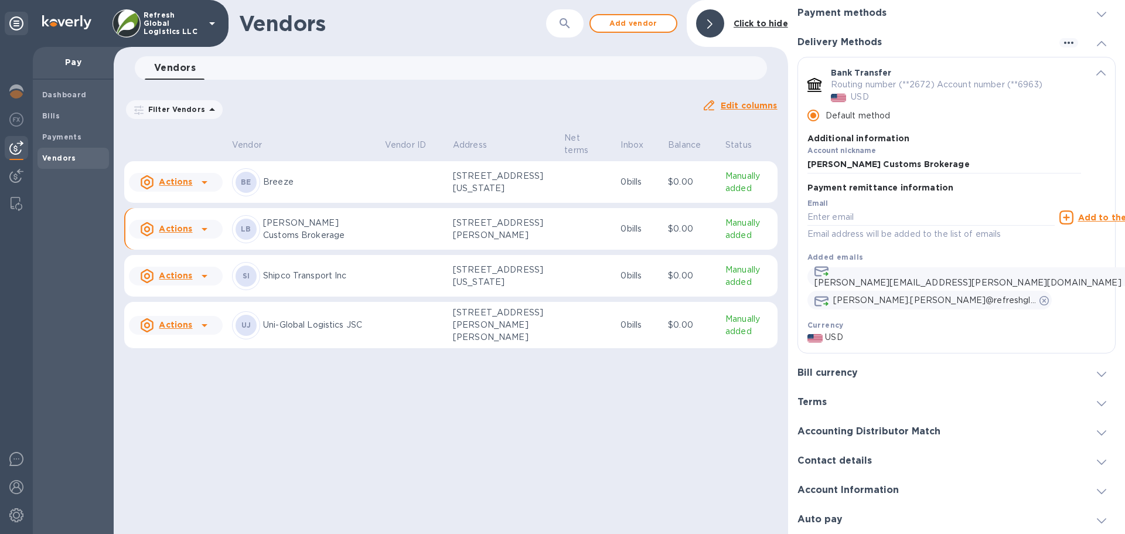
click at [1097, 462] on icon at bounding box center [1101, 461] width 9 height 5
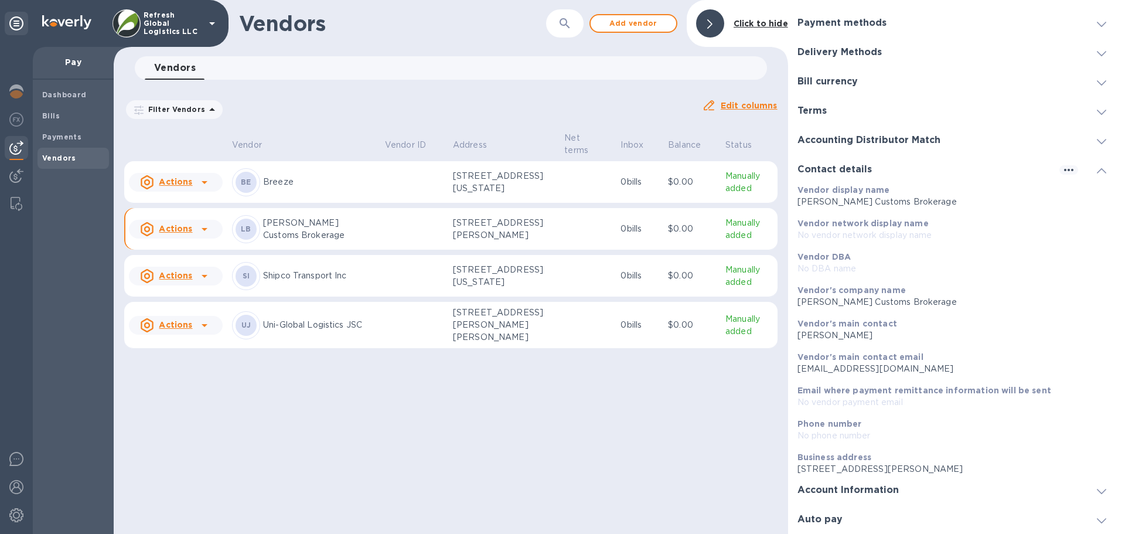
scroll to position [71, 0]
click at [1097, 169] on icon at bounding box center [1101, 170] width 9 height 5
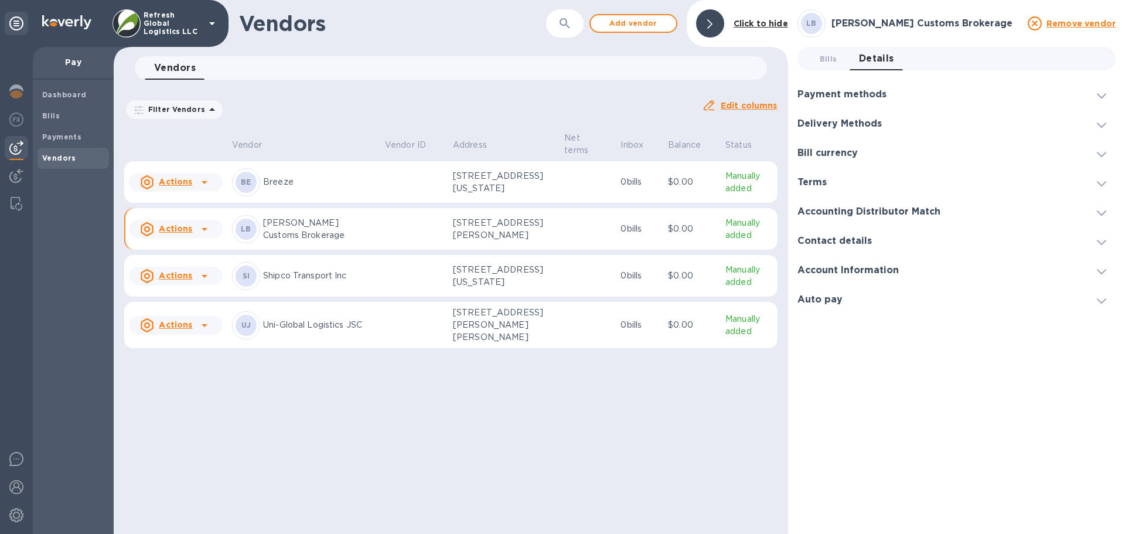
click at [1107, 272] on div at bounding box center [1101, 270] width 28 height 12
click at [1069, 269] on icon "button" at bounding box center [1068, 271] width 14 height 14
click at [1087, 299] on p "Edit" at bounding box center [1082, 295] width 18 height 12
drag, startPoint x: 873, startPoint y: 303, endPoint x: 750, endPoint y: 298, distance: 123.1
click at [750, 298] on div "Vendors ​ Add vendor Click to hide Vendors 0 Filter Vendors Auto pay: All Edit …" at bounding box center [619, 267] width 1011 height 534
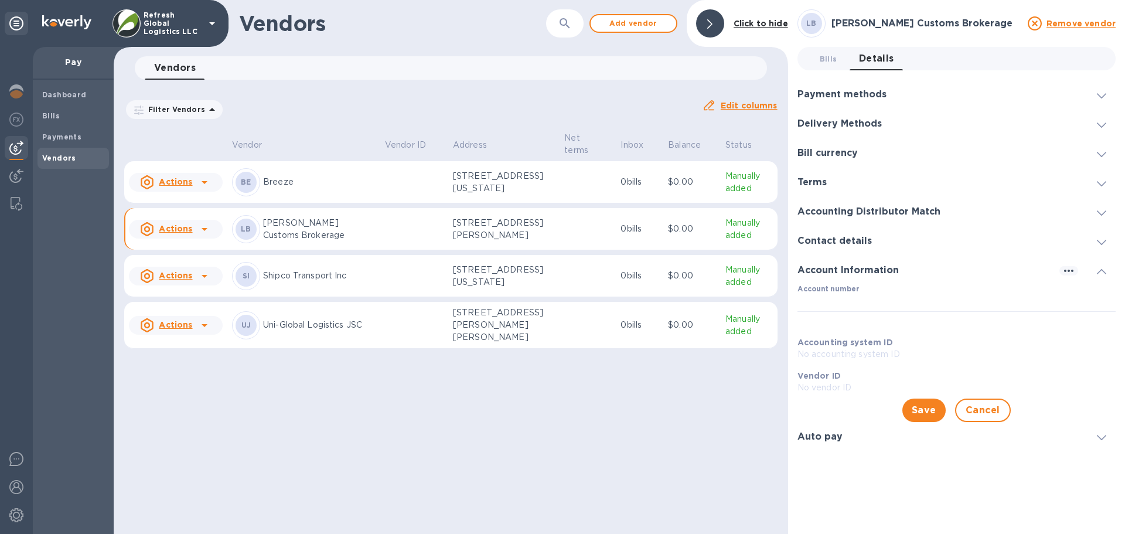
click at [812, 388] on p "No vendor ID" at bounding box center [956, 387] width 318 height 12
click at [921, 411] on span "Save" at bounding box center [924, 410] width 25 height 14
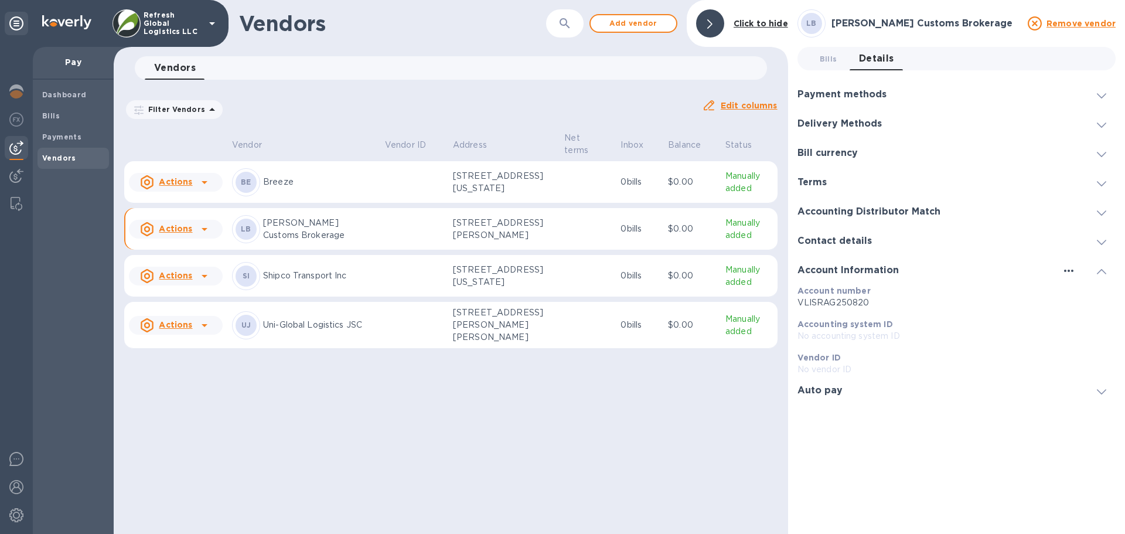
click at [1069, 269] on icon "button" at bounding box center [1068, 271] width 14 height 14
click at [1096, 295] on li "Edit" at bounding box center [1082, 294] width 46 height 37
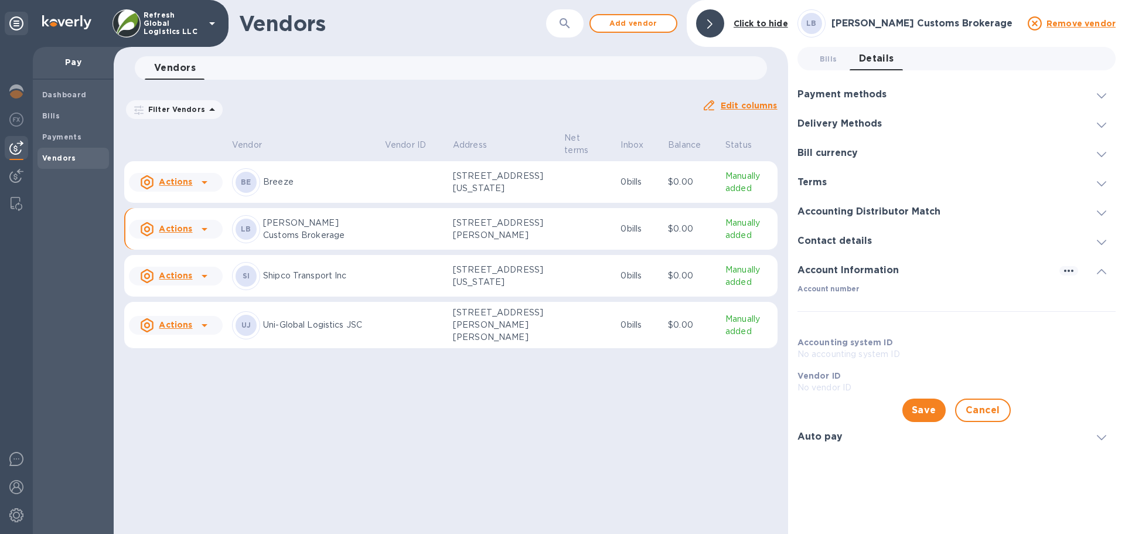
click at [844, 351] on p "No accounting system ID" at bounding box center [956, 354] width 318 height 12
click at [852, 337] on b "Accounting system ID" at bounding box center [844, 341] width 95 height 9
click at [832, 302] on input "Account number" at bounding box center [956, 303] width 318 height 18
click at [1100, 275] on span at bounding box center [1101, 270] width 9 height 11
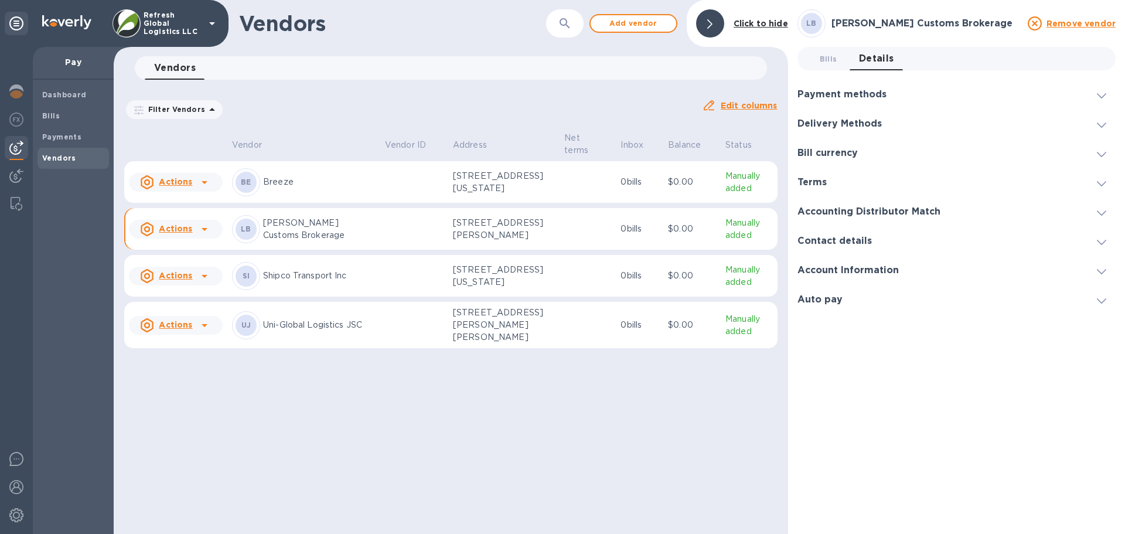
click at [1105, 301] on icon at bounding box center [1101, 300] width 9 height 5
click at [1095, 325] on input "checkbox" at bounding box center [1094, 325] width 60 height 20
checkbox input "false"
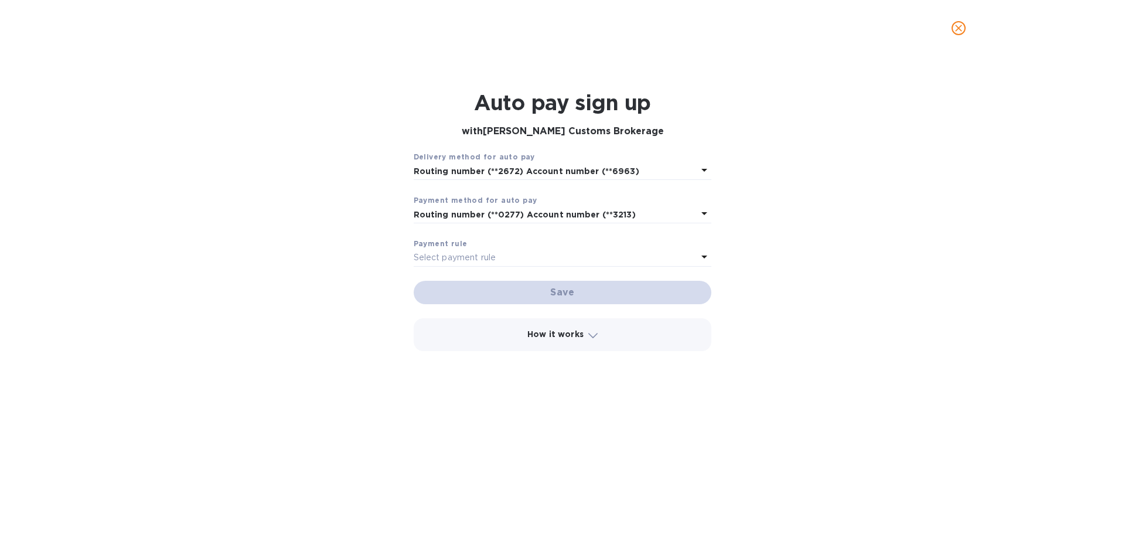
click at [492, 257] on p "Select payment rule" at bounding box center [455, 257] width 83 height 12
click at [905, 304] on div "Auto pay sign up with Lisa Ragan Customs Brokerage Delivery method for auto pay…" at bounding box center [562, 293] width 1106 height 421
click at [538, 261] on div "Select payment rule" at bounding box center [556, 258] width 284 height 16
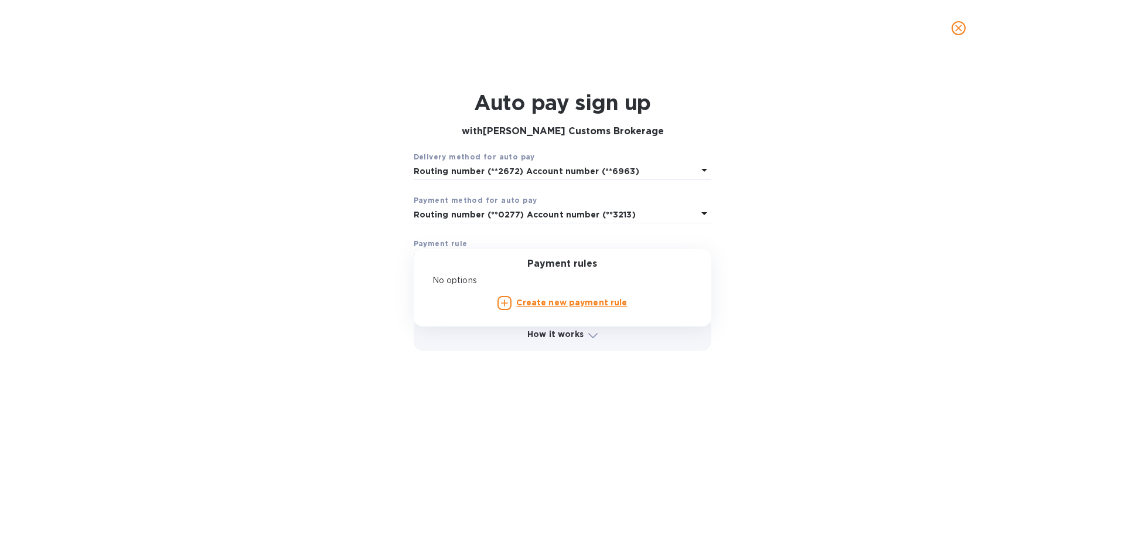
click at [581, 303] on b "Create new payment rule" at bounding box center [571, 302] width 111 height 9
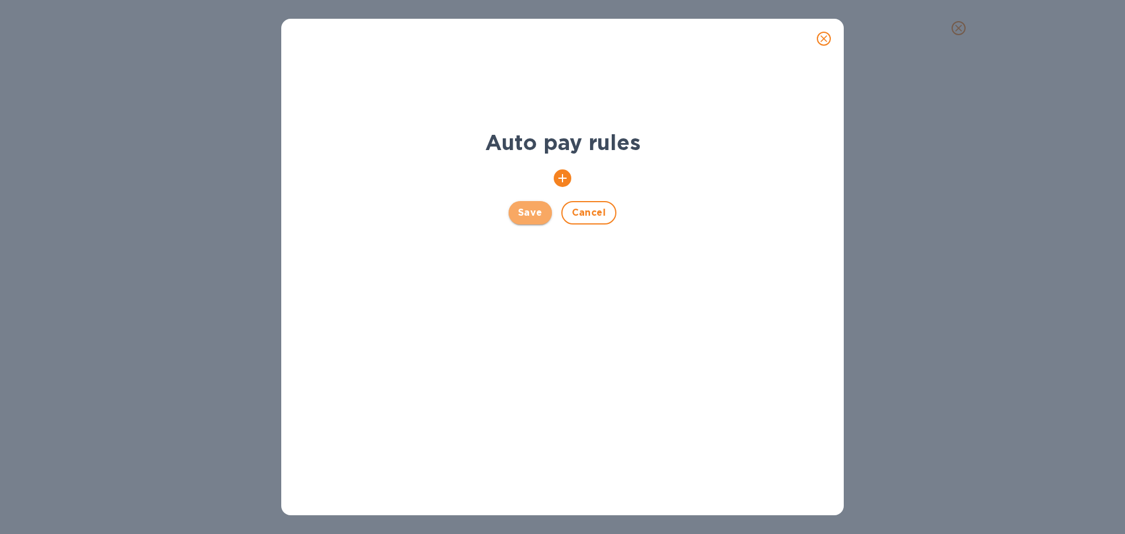
click at [530, 215] on span "Save" at bounding box center [530, 213] width 25 height 14
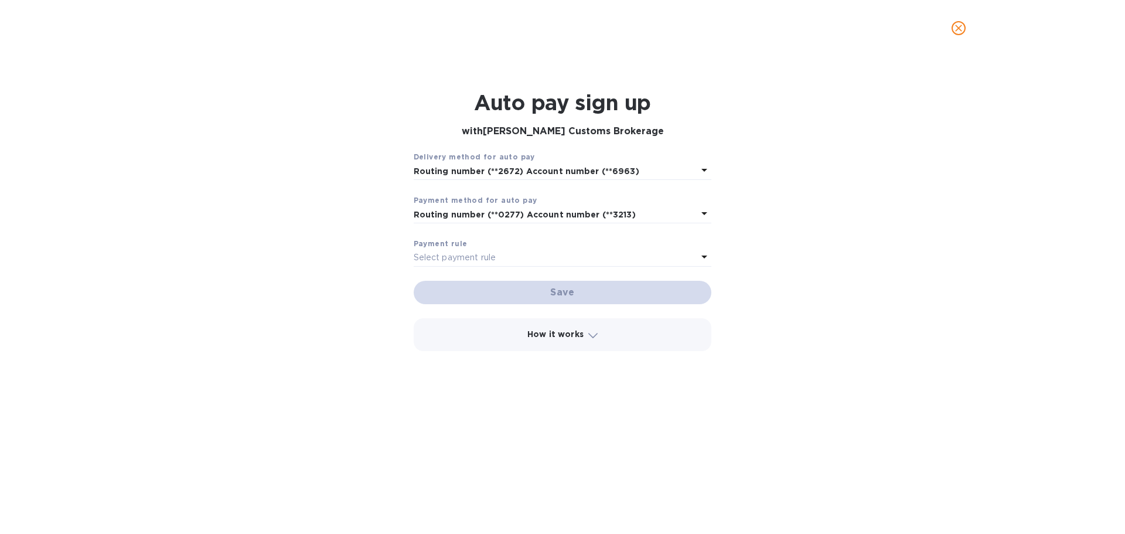
click at [534, 256] on div "Select payment rule" at bounding box center [556, 258] width 284 height 16
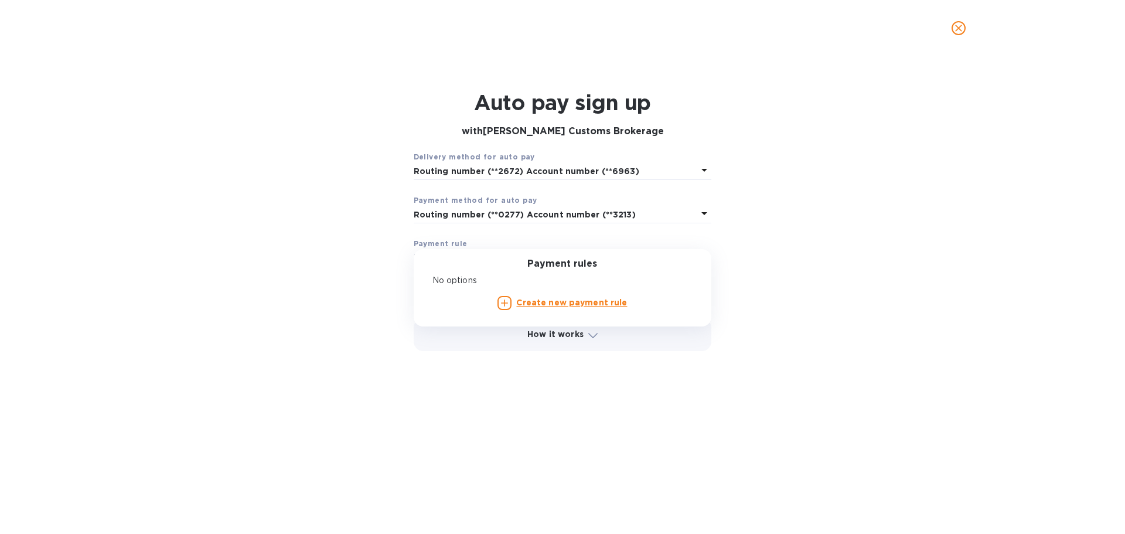
click at [900, 256] on div "Auto pay sign up with Lisa Ragan Customs Brokerage Delivery method for auto pay…" at bounding box center [562, 293] width 1106 height 421
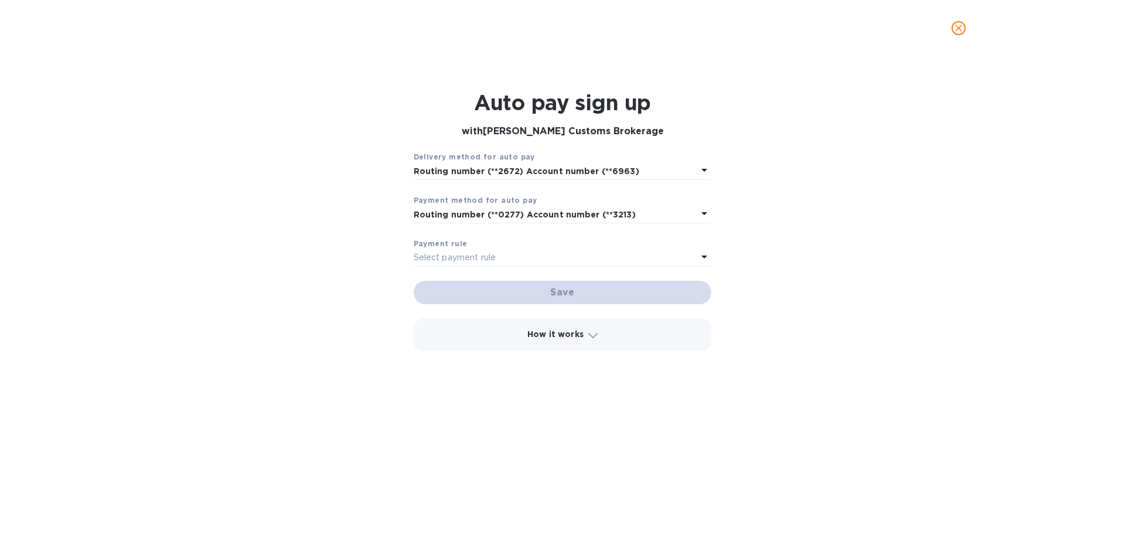
click at [959, 31] on icon "close" at bounding box center [959, 28] width 12 height 12
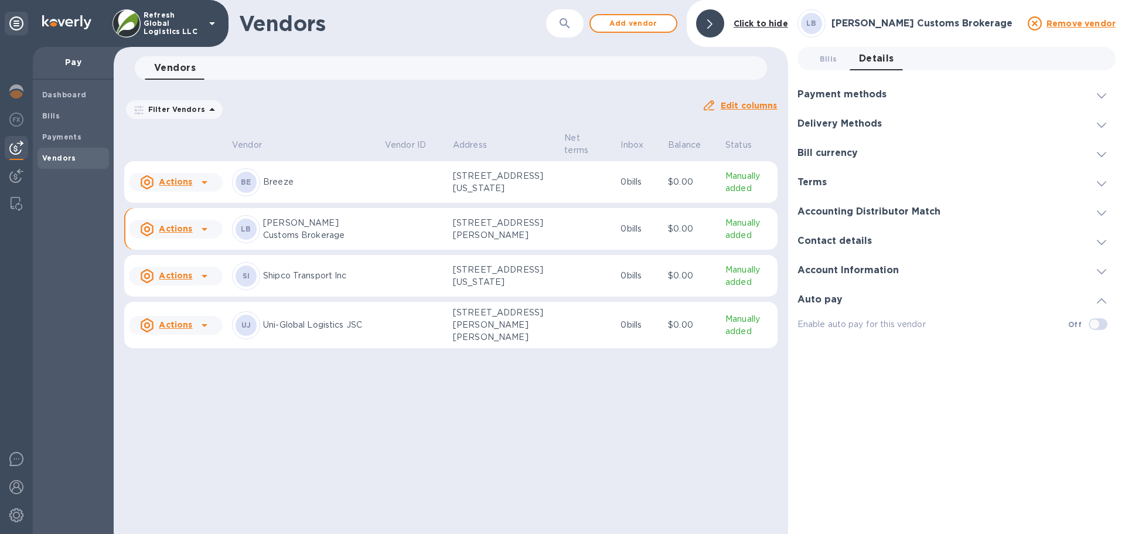
click at [299, 231] on p "[PERSON_NAME] Customs Brokerage" at bounding box center [319, 229] width 112 height 25
click at [206, 235] on icon at bounding box center [204, 229] width 14 height 14
click at [185, 285] on b "Add new bill" at bounding box center [189, 283] width 54 height 9
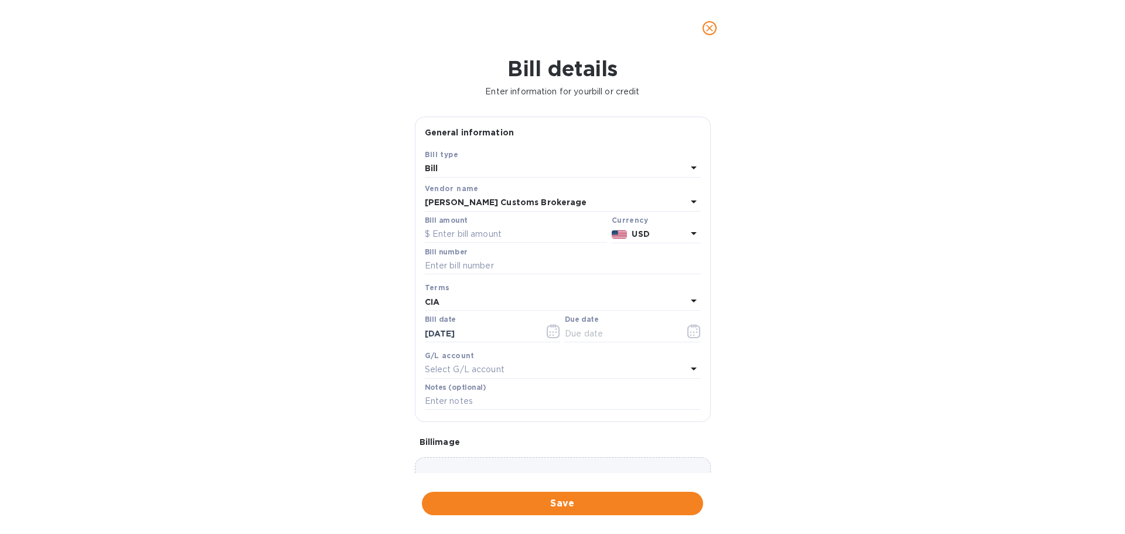
type input "08/21/2025"
click at [452, 233] on input "text" at bounding box center [516, 235] width 182 height 18
click at [453, 230] on input "text" at bounding box center [516, 235] width 182 height 18
type input "65"
click at [462, 264] on input "text" at bounding box center [563, 266] width 276 height 18
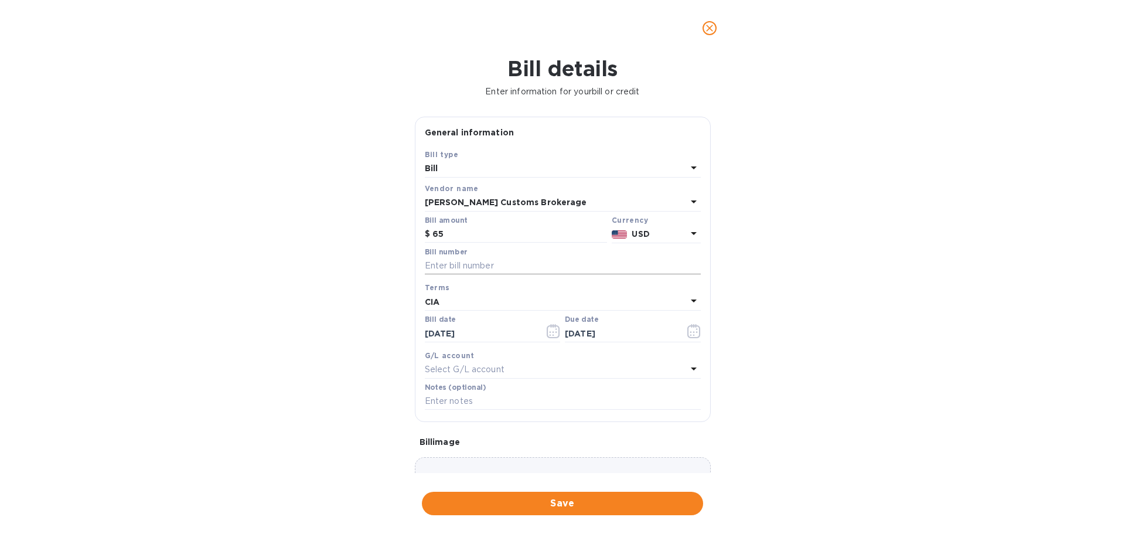
paste input "1748251"
type input "1748251"
click at [459, 370] on p "Select G/L account" at bounding box center [465, 369] width 80 height 12
click at [859, 325] on div "Bill details Enter information for your bill or credit General information Save…" at bounding box center [562, 294] width 1125 height 477
click at [431, 405] on input "text" at bounding box center [563, 401] width 276 height 18
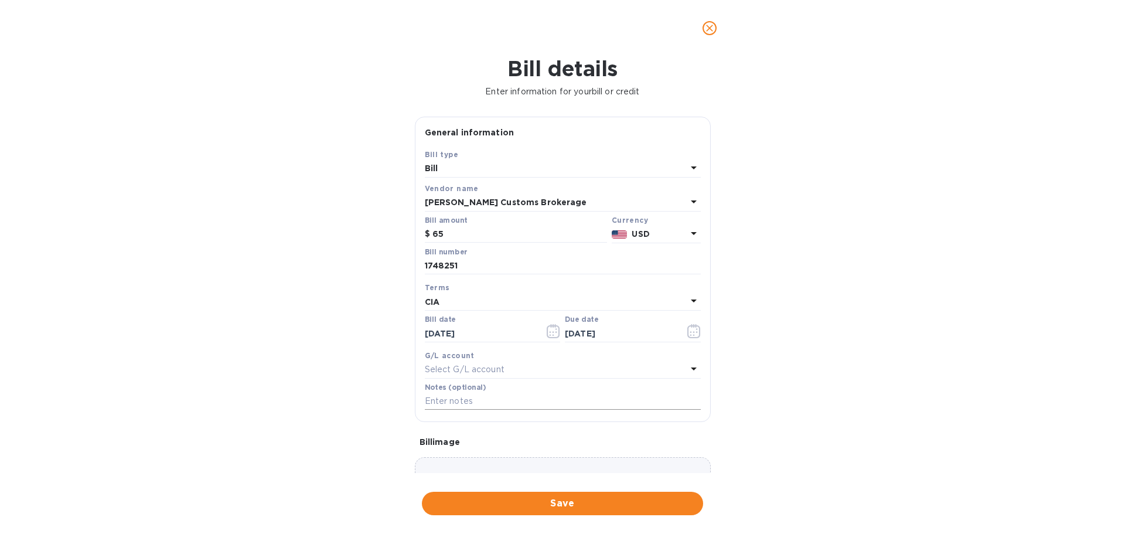
click at [443, 401] on input "text" at bounding box center [563, 401] width 276 height 18
paste input "BUU-1748251-0"
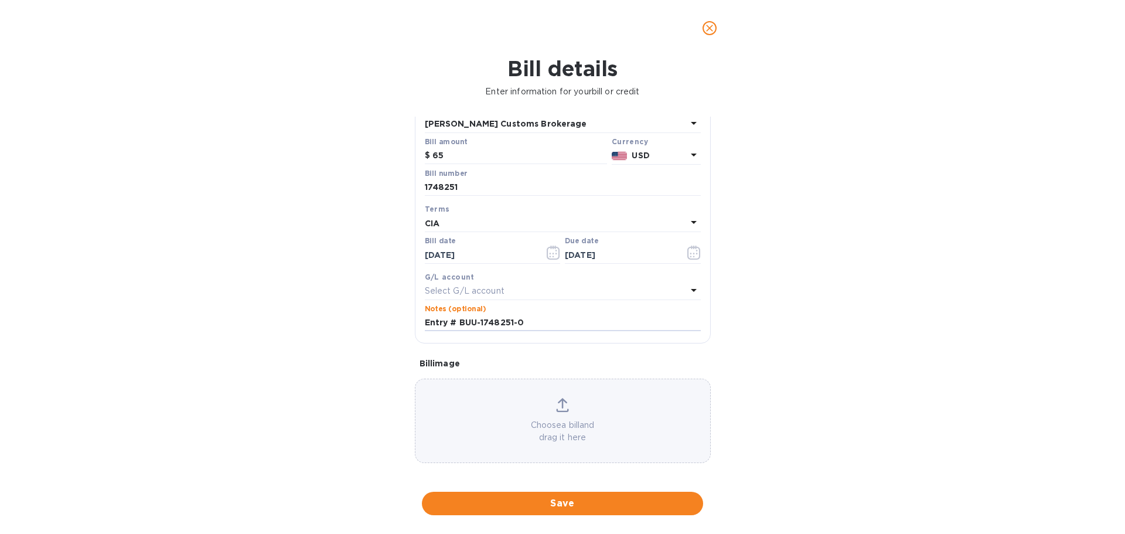
scroll to position [83, 0]
type input "Entry # BUU-1748251-0"
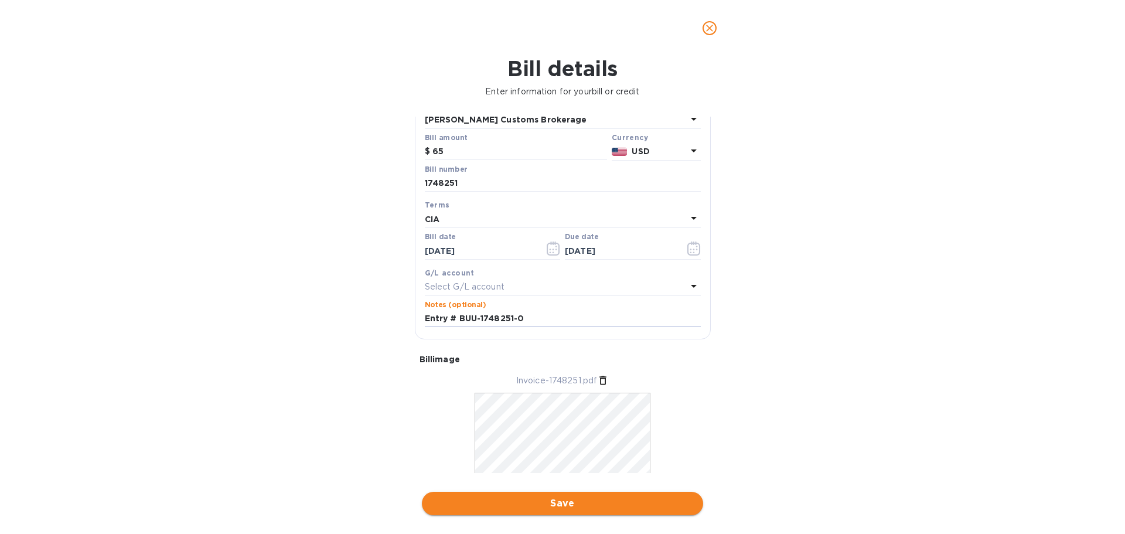
click at [561, 503] on span "Save" at bounding box center [562, 503] width 262 height 14
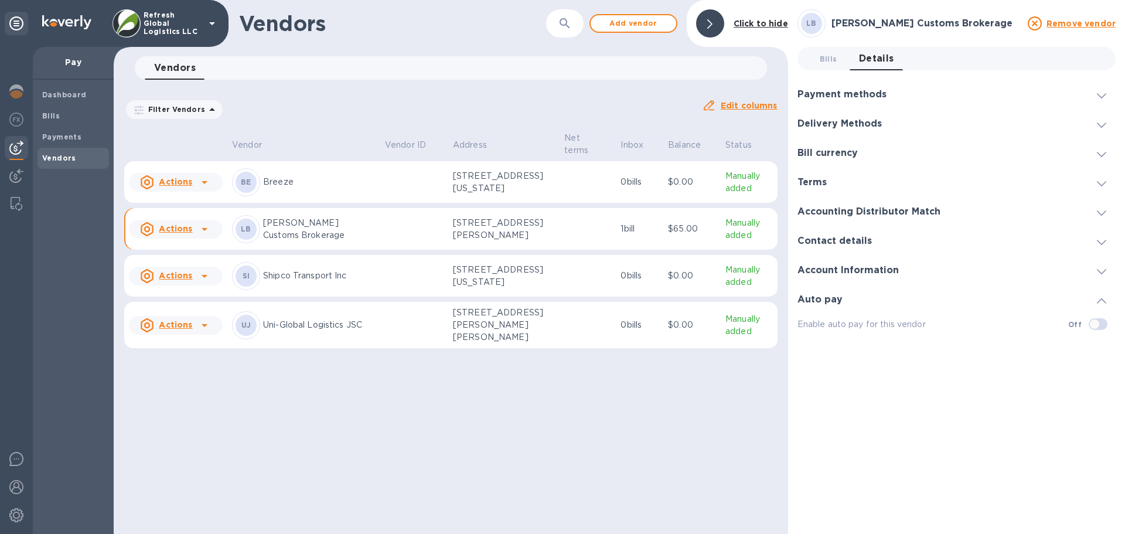
click at [203, 236] on icon at bounding box center [204, 229] width 14 height 14
click at [51, 141] on div at bounding box center [562, 267] width 1125 height 534
click at [57, 136] on b "Payments" at bounding box center [61, 136] width 39 height 9
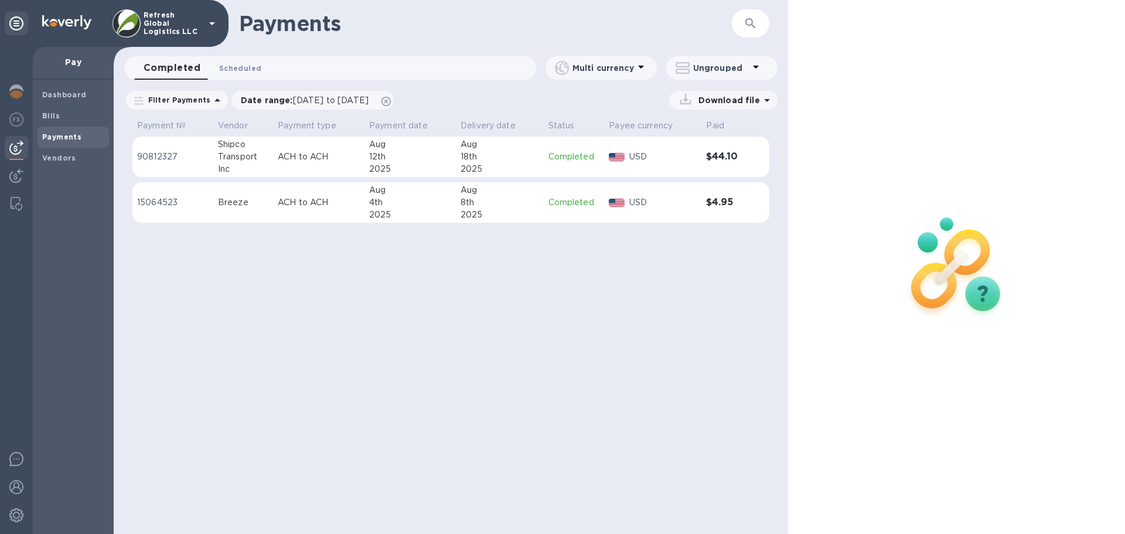
click at [237, 66] on span "Scheduled 0" at bounding box center [240, 68] width 42 height 12
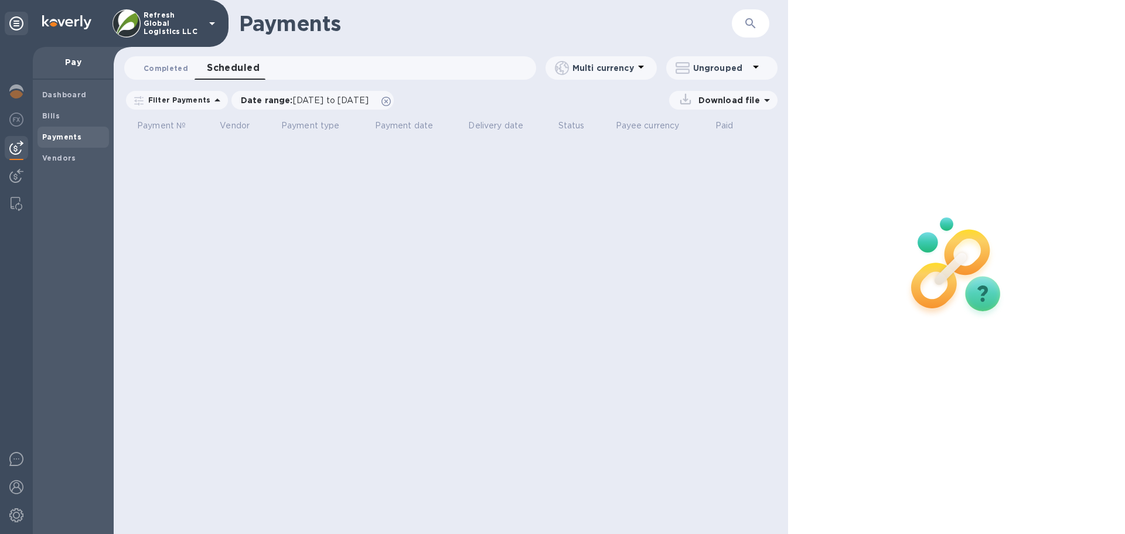
click at [165, 74] on span "Completed 0" at bounding box center [166, 68] width 45 height 12
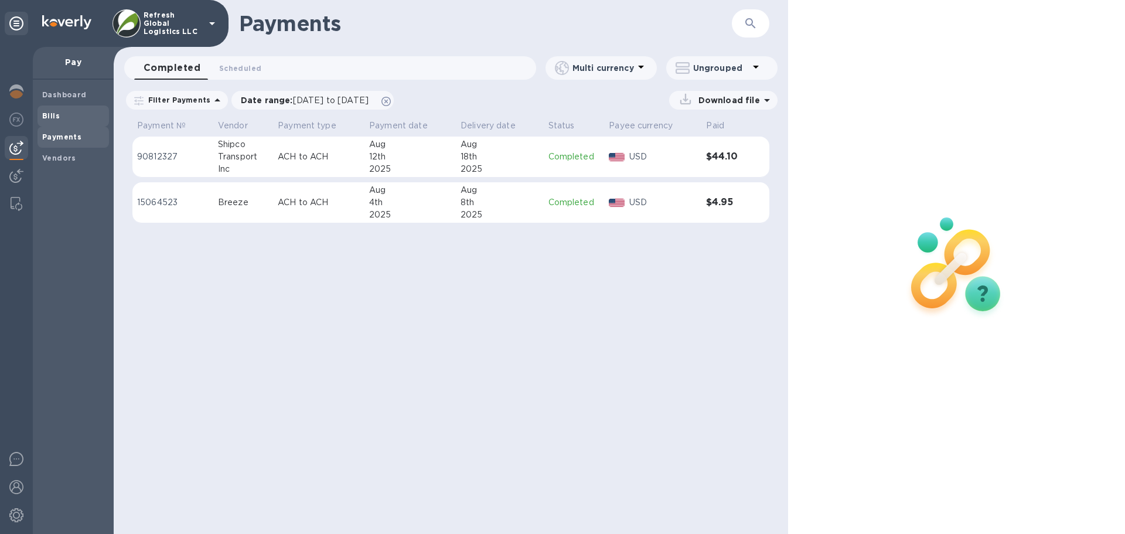
click at [51, 113] on b "Bills" at bounding box center [51, 115] width 18 height 9
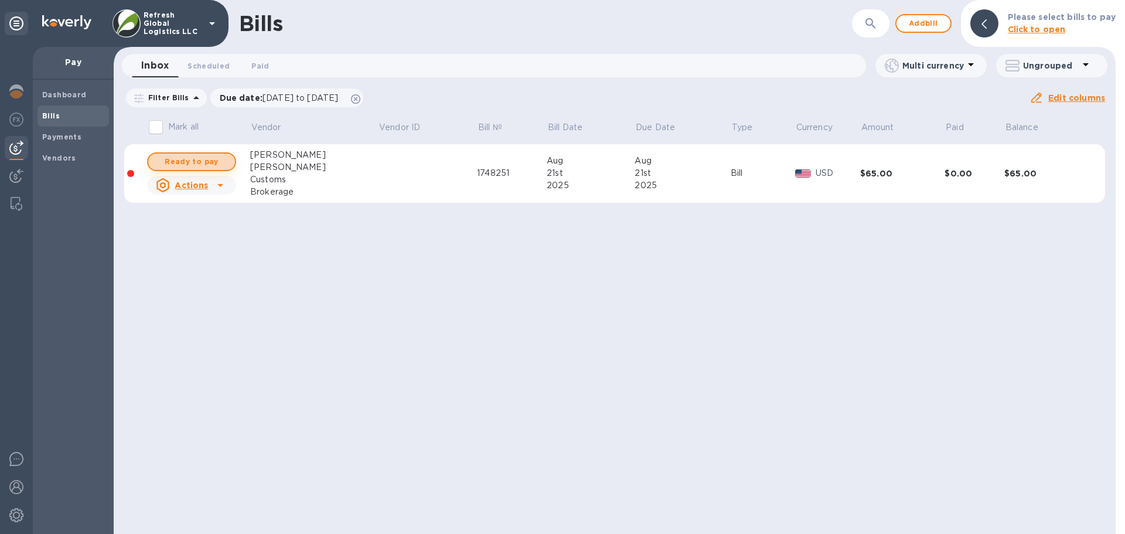
click at [197, 160] on span "Ready to pay" at bounding box center [192, 162] width 68 height 14
checkbox input "true"
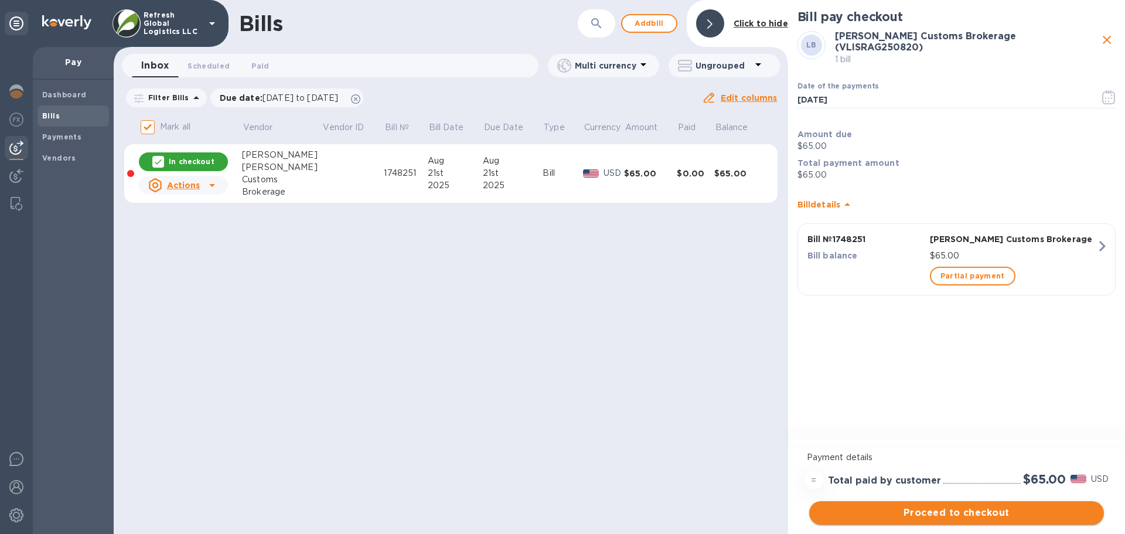
click at [958, 514] on span "Proceed to checkout" at bounding box center [956, 513] width 276 height 14
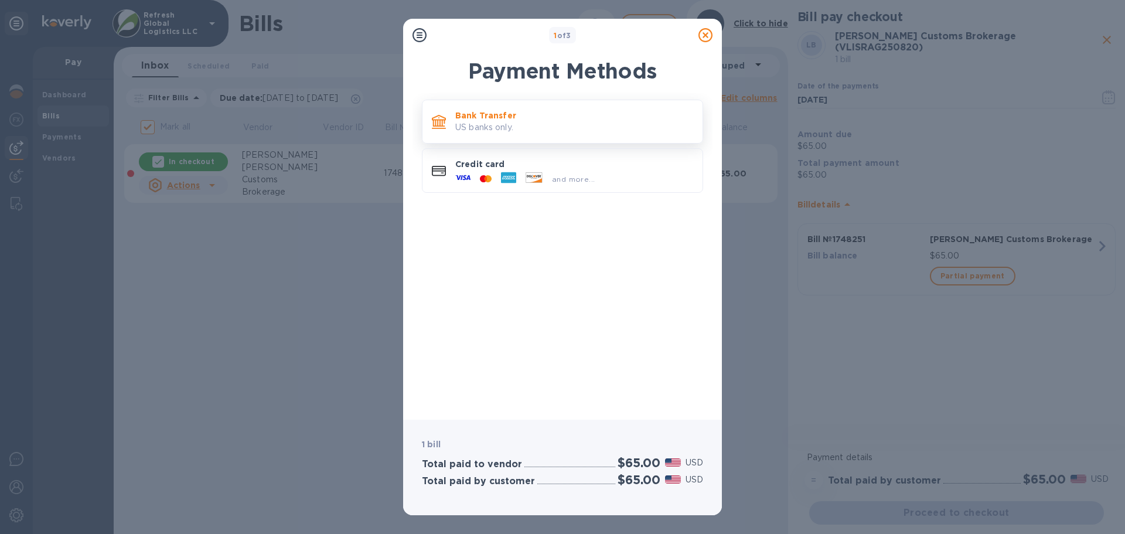
click at [512, 121] on p "Bank Transfer" at bounding box center [574, 116] width 238 height 12
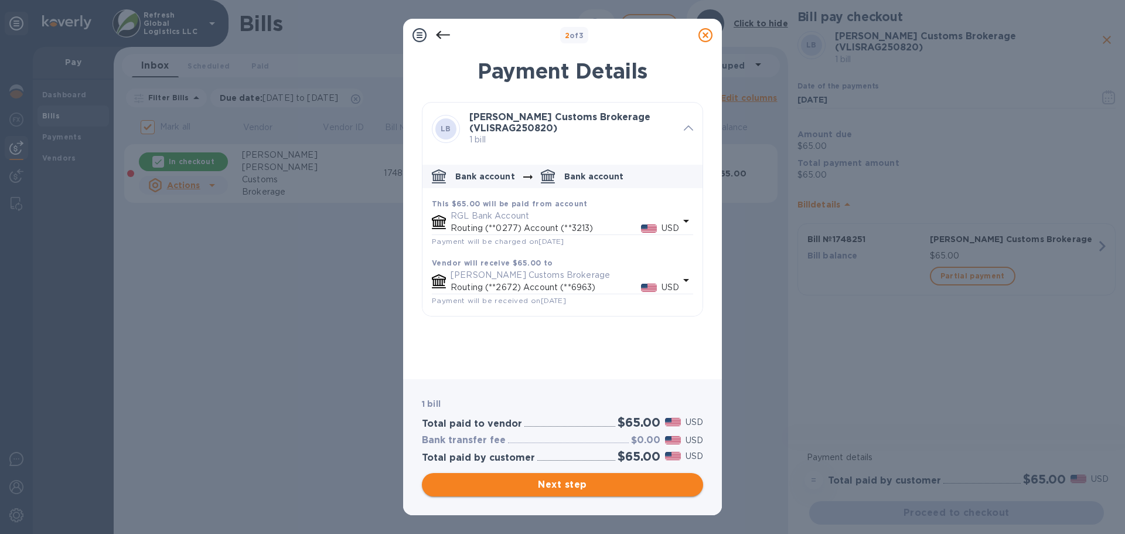
click at [552, 483] on span "Next step" at bounding box center [562, 484] width 262 height 14
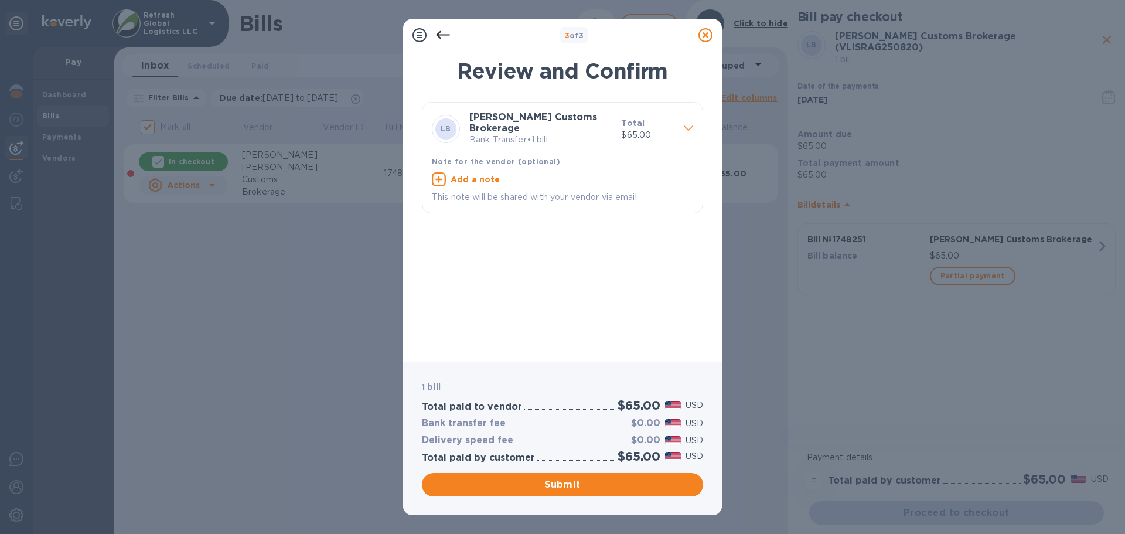
click at [473, 181] on u "Add a note" at bounding box center [475, 179] width 50 height 9
click at [458, 176] on textarea at bounding box center [553, 181] width 243 height 10
type textarea "Invoice # 1748251"
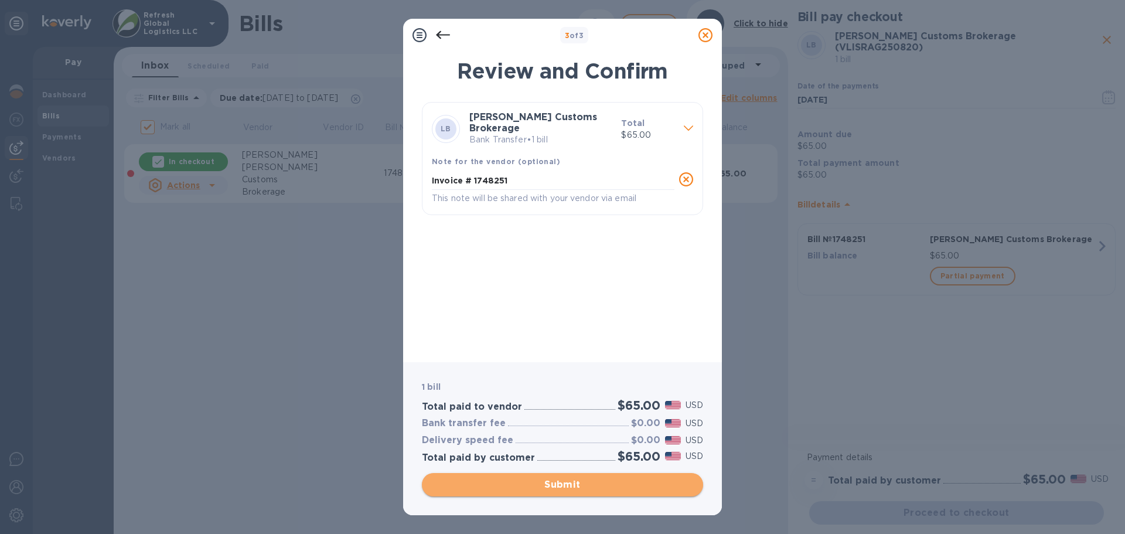
click at [559, 484] on span "Submit" at bounding box center [562, 484] width 262 height 14
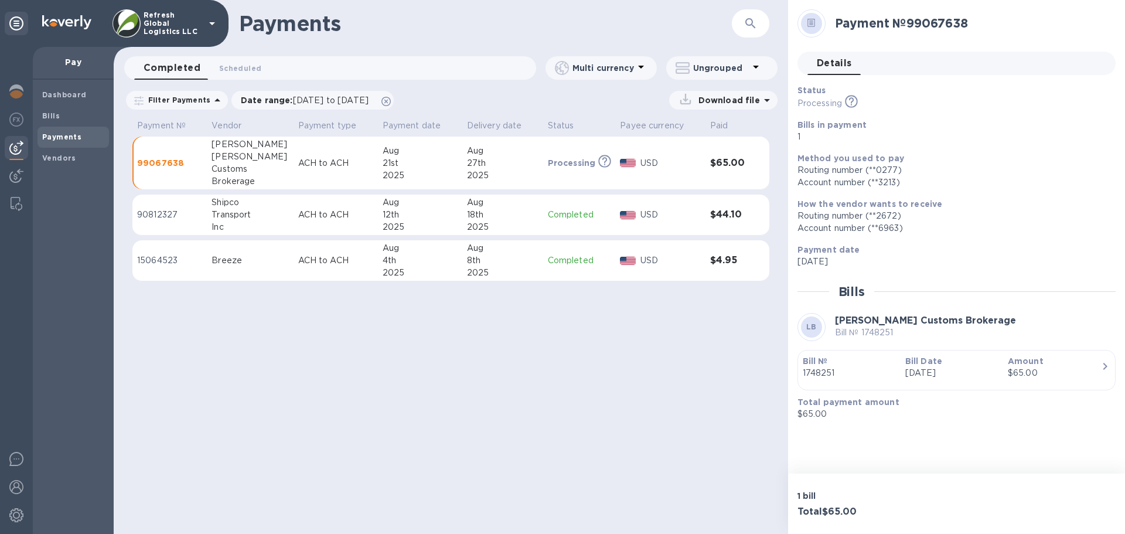
click at [1086, 369] on div "$65.00" at bounding box center [1054, 373] width 93 height 12
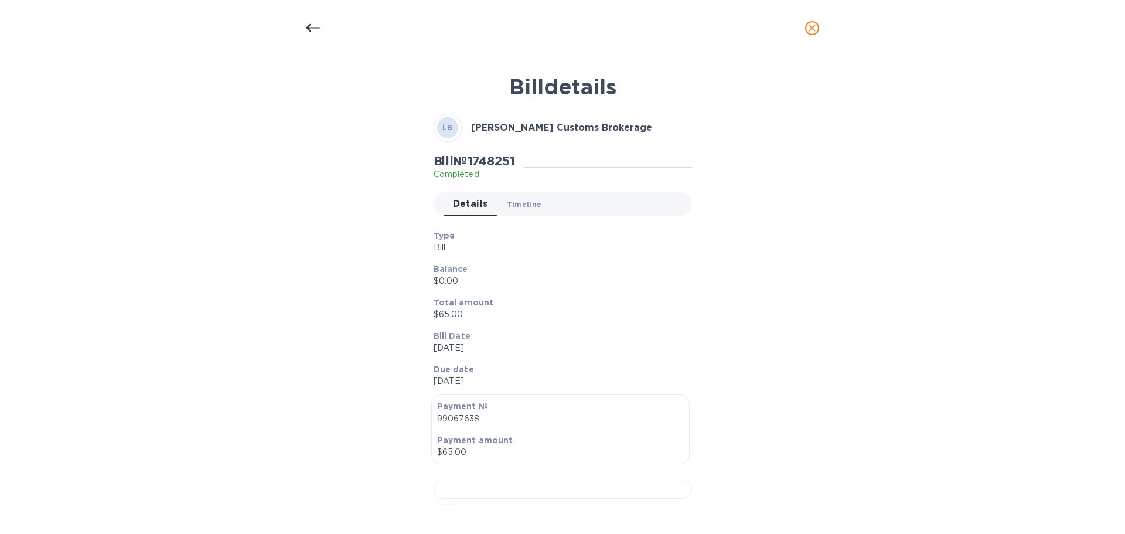
click at [511, 202] on span "Timeline 0" at bounding box center [524, 204] width 35 height 12
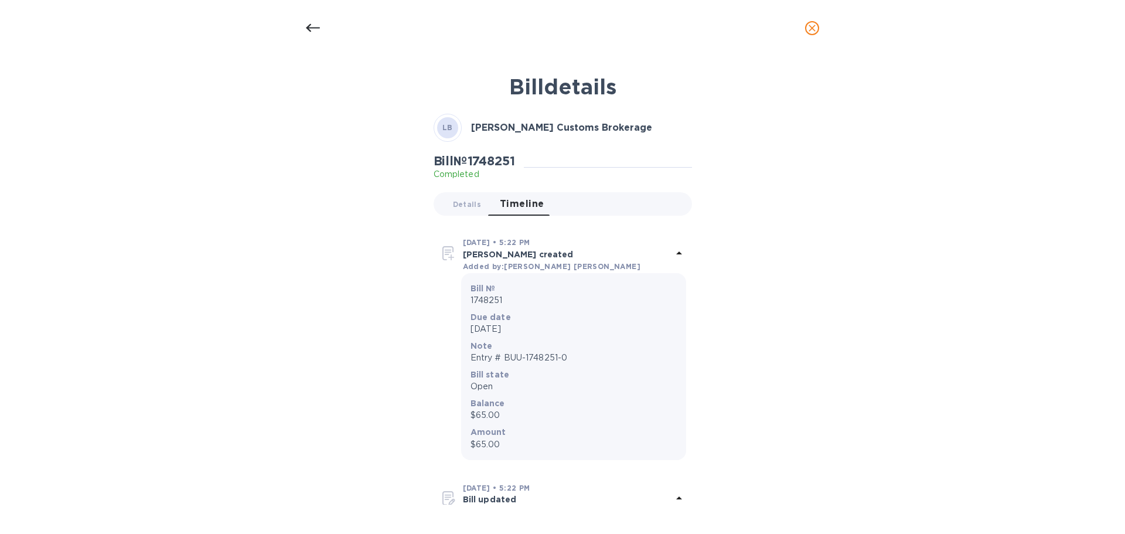
click at [682, 254] on div "[DATE] • 5:22 PM [PERSON_NAME] created Added by: [PERSON_NAME] Bill № 1748251 D…" at bounding box center [563, 347] width 258 height 235
click at [676, 254] on icon at bounding box center [679, 252] width 6 height 3
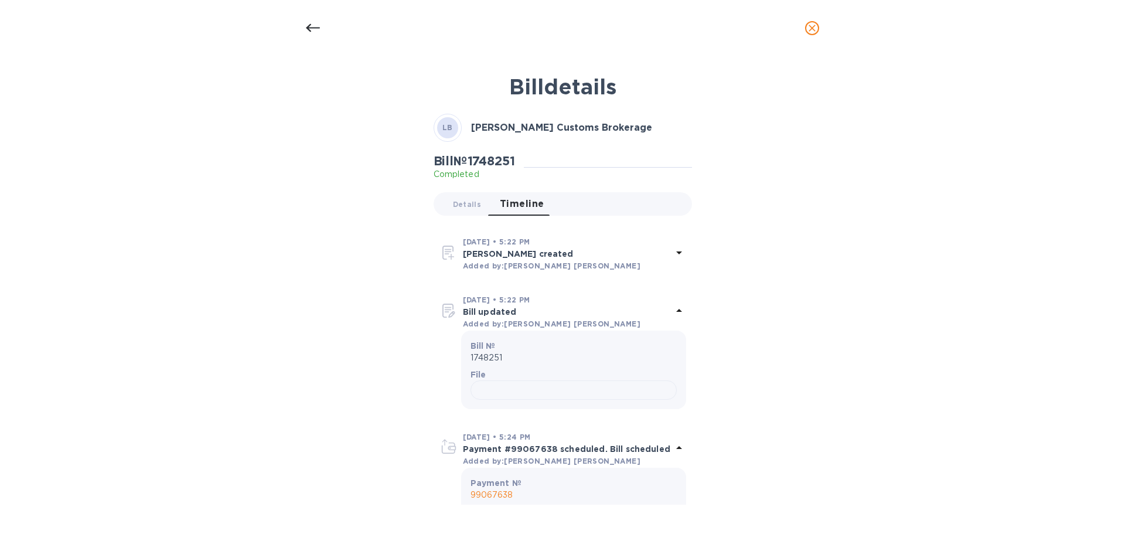
click at [677, 313] on icon at bounding box center [679, 310] width 14 height 14
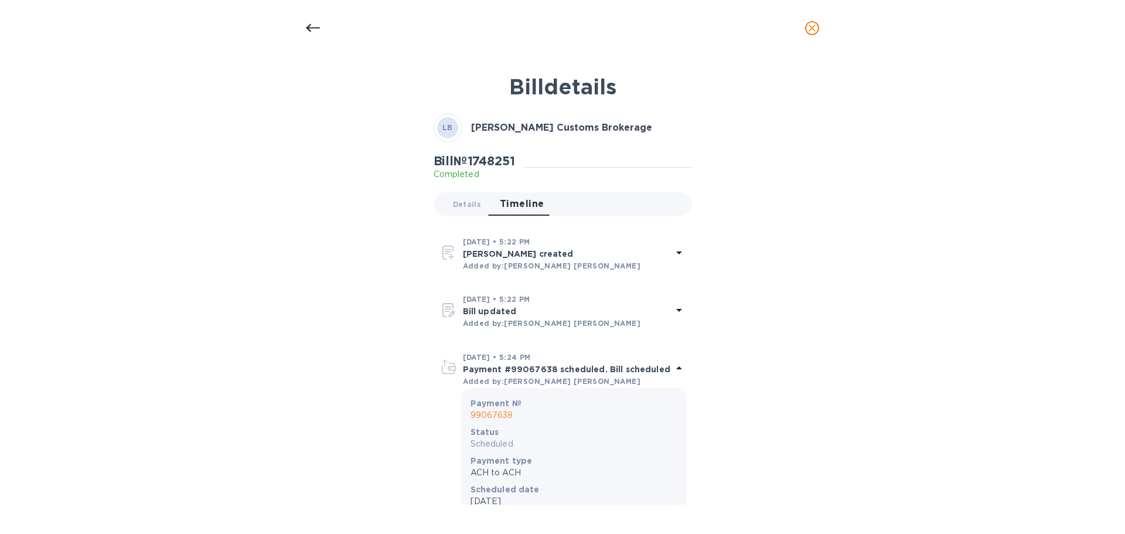
click at [673, 370] on icon at bounding box center [679, 368] width 14 height 14
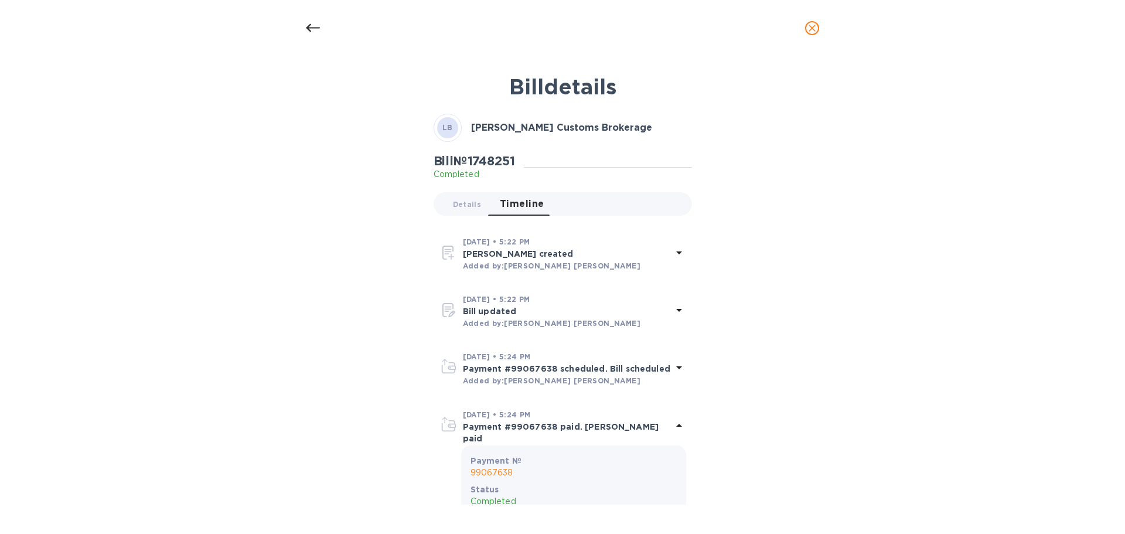
click at [673, 424] on icon at bounding box center [679, 425] width 14 height 14
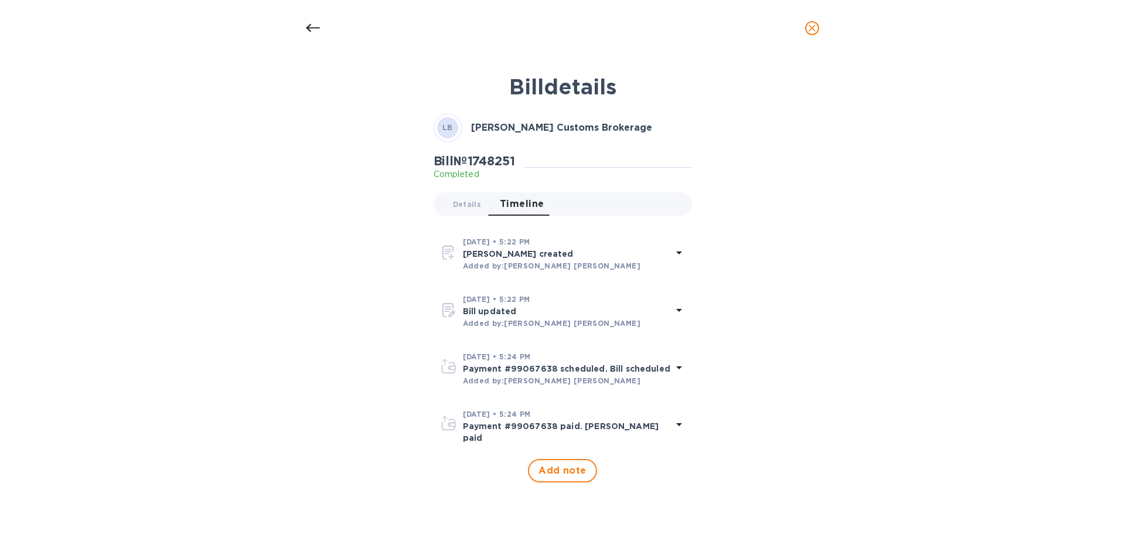
click at [308, 25] on icon at bounding box center [313, 28] width 14 height 14
